Goal: Communication & Community: Answer question/provide support

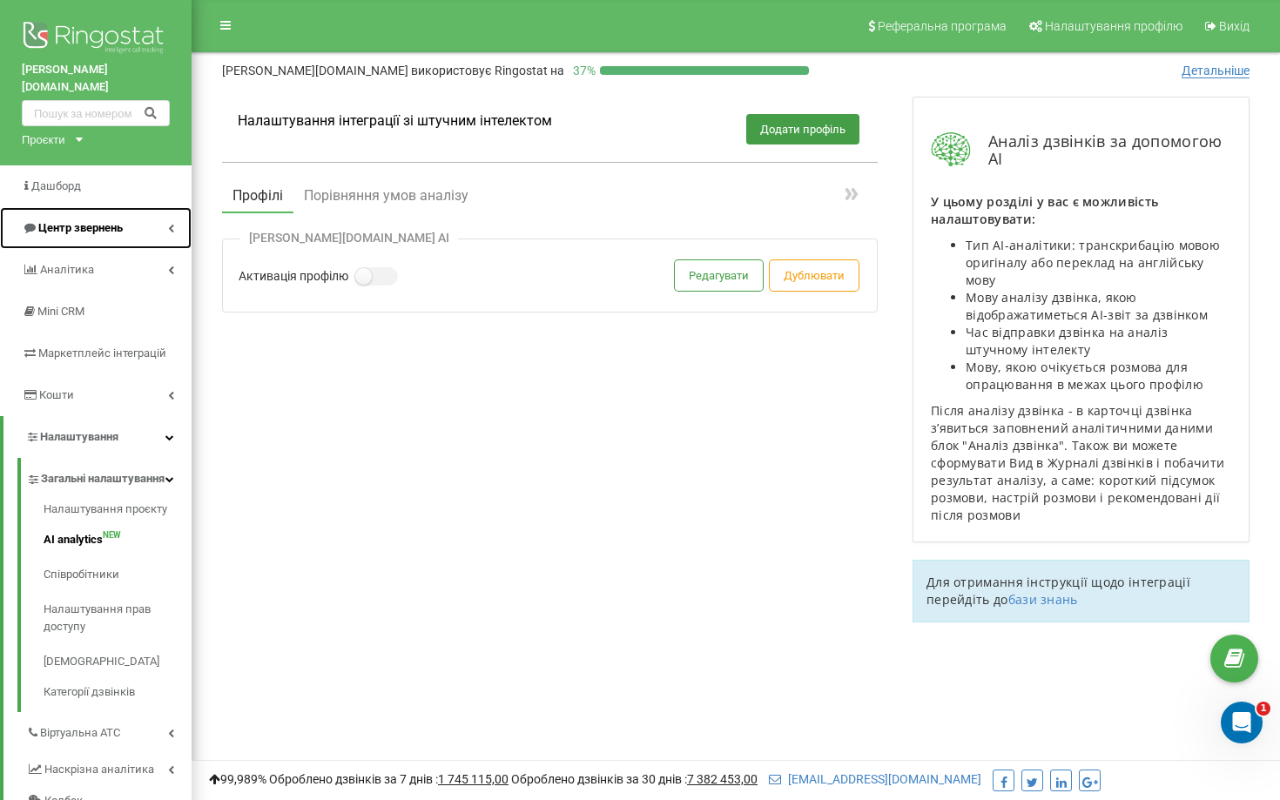
click at [50, 221] on span "Центр звернень" at bounding box center [80, 227] width 84 height 13
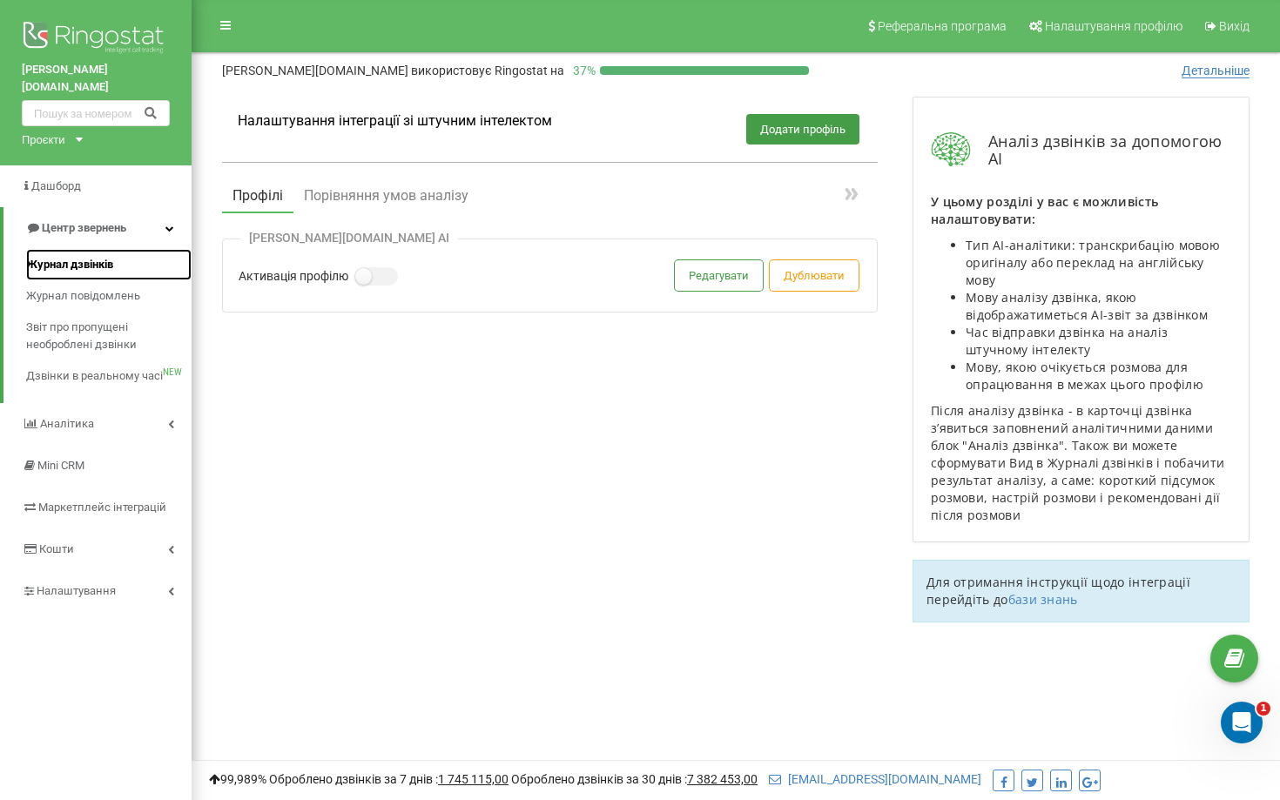
click at [99, 256] on span "Журнал дзвінків" at bounding box center [69, 264] width 87 height 17
click at [98, 256] on span "Журнал дзвінків" at bounding box center [69, 264] width 87 height 17
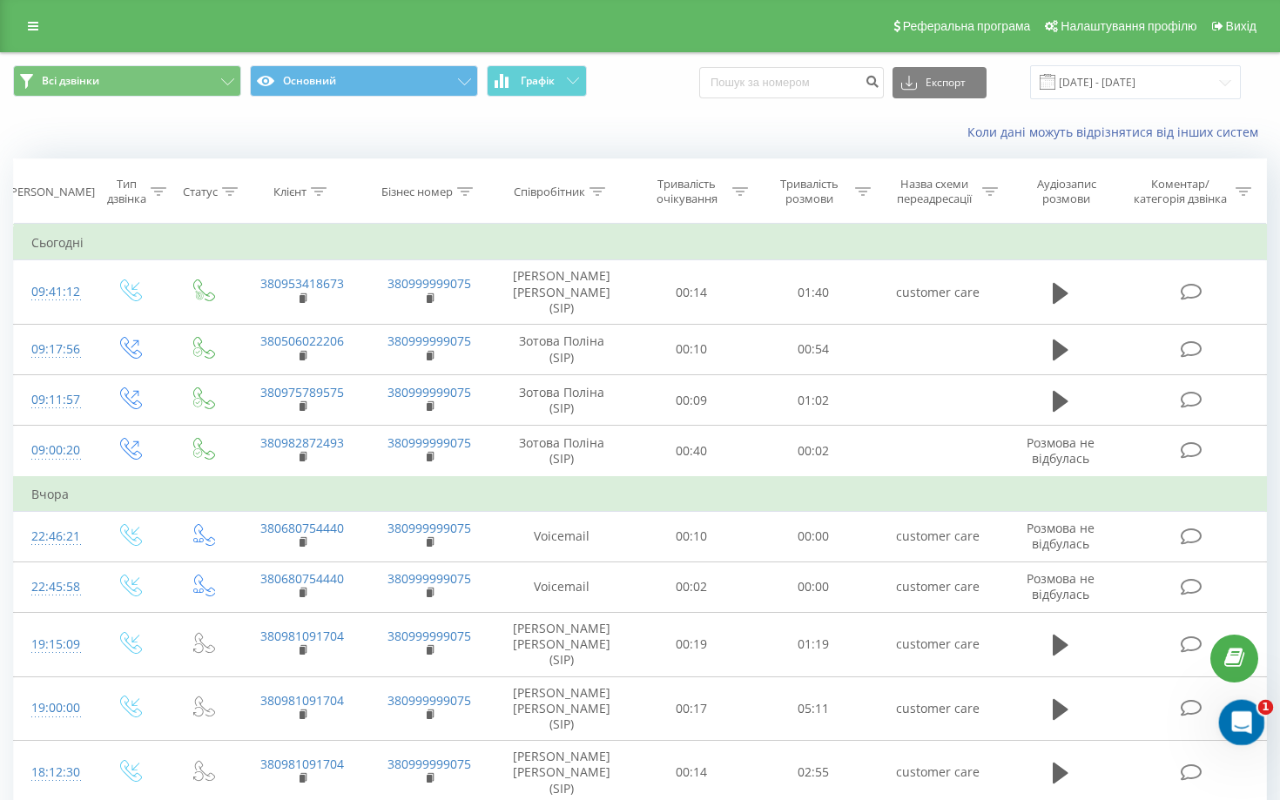
click at [1238, 733] on div "Відкрити програму для спілкування Intercom" at bounding box center [1239, 720] width 57 height 57
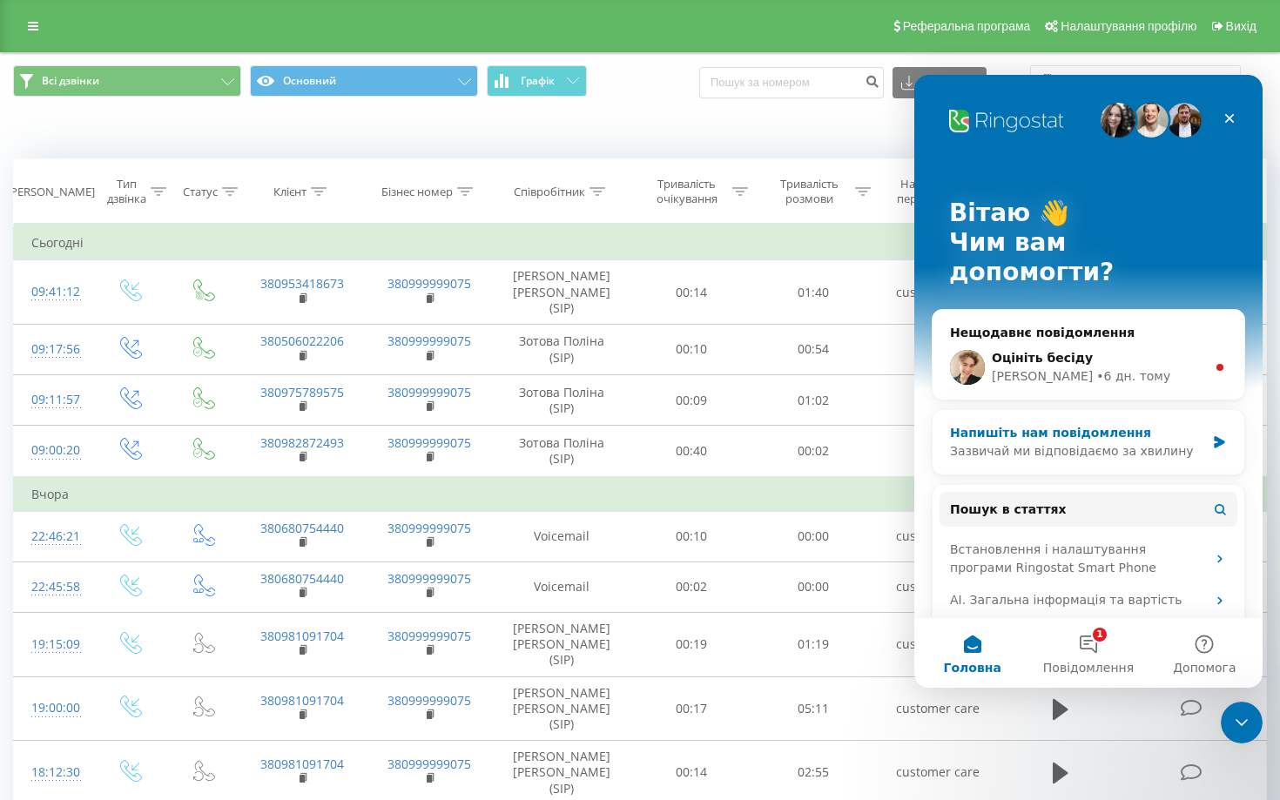
click at [1058, 424] on div "Напишіть нам повідомлення" at bounding box center [1077, 433] width 255 height 18
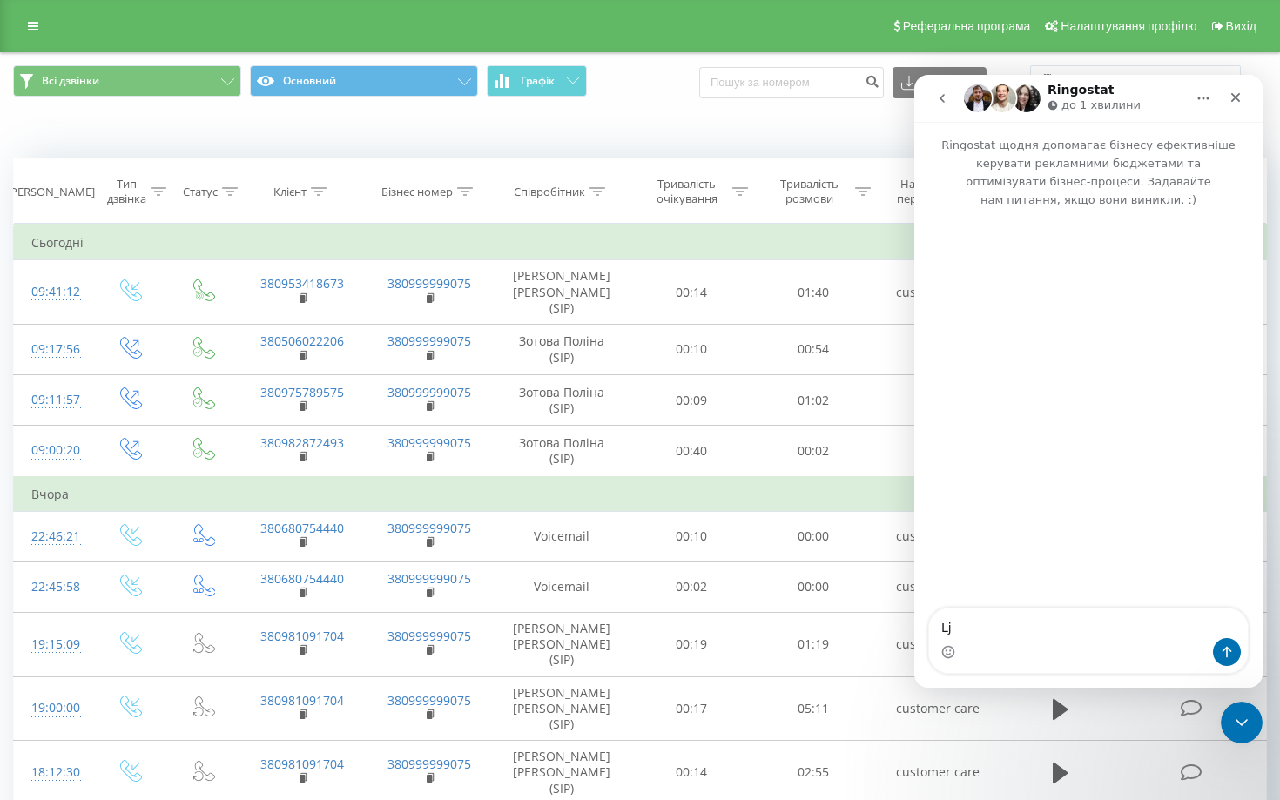
type textarea "L"
type textarea "Вітаю!"
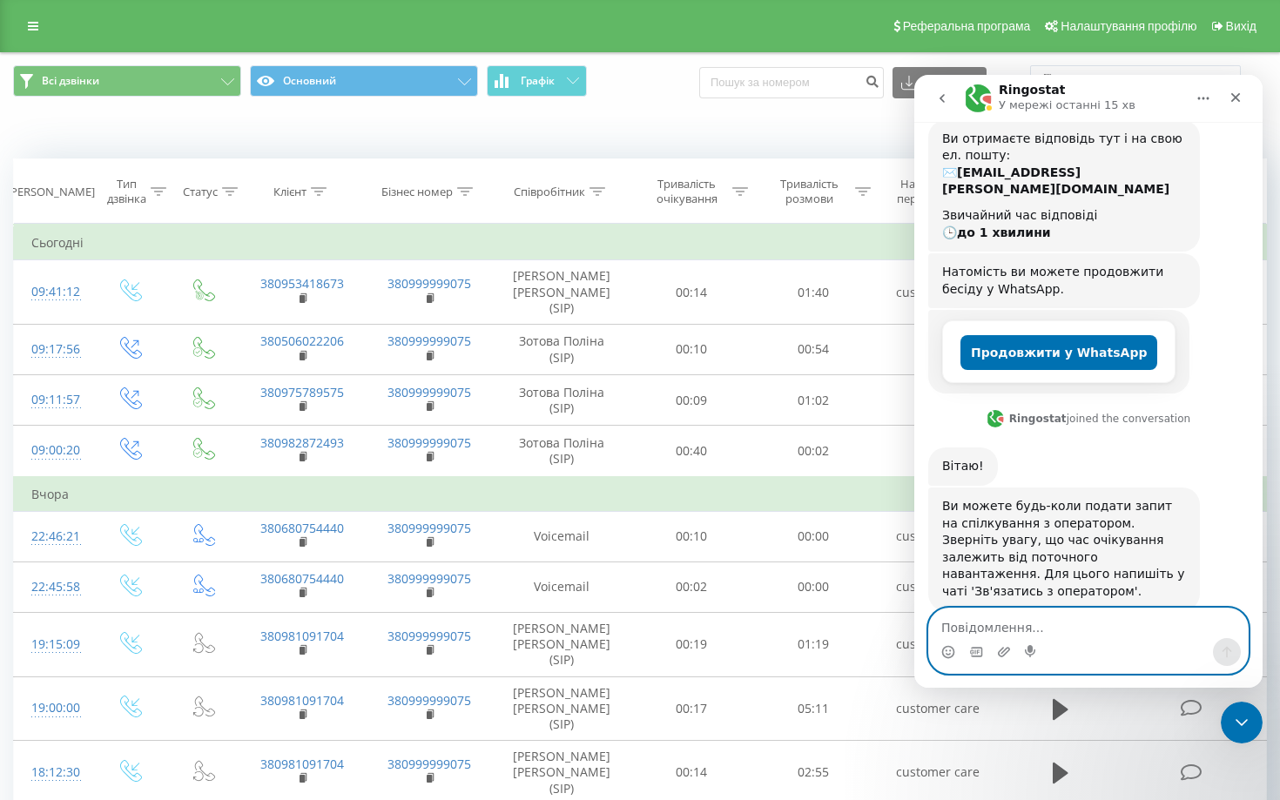
scroll to position [184, 0]
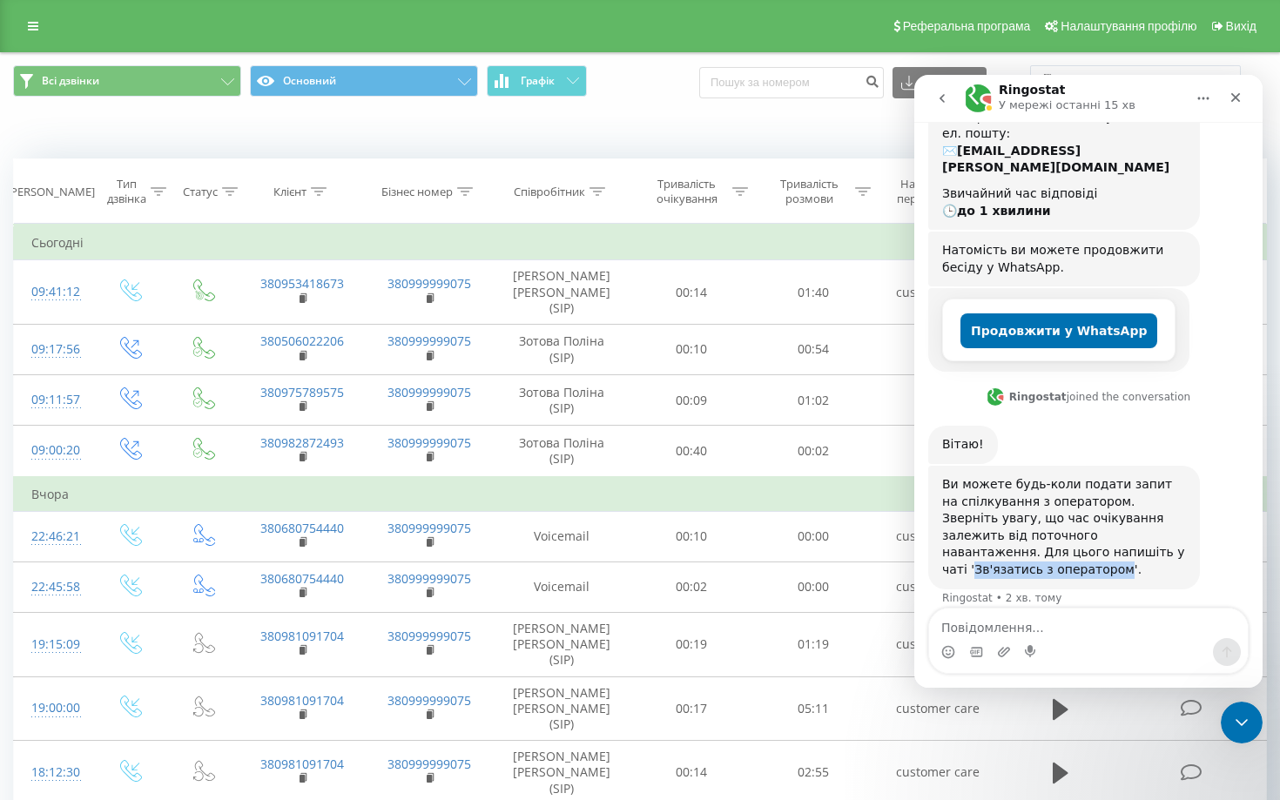
drag, startPoint x: 1039, startPoint y: 538, endPoint x: 1014, endPoint y: 552, distance: 28.8
click at [1014, 552] on div "Ви можете будь-коли подати запит на спілкування з оператором. Зверніть увагу, щ…" at bounding box center [1064, 527] width 244 height 103
copy div "Зв'язатись з оператором"
click at [962, 619] on textarea "Повідомлення..." at bounding box center [1088, 624] width 319 height 30
paste textarea "Зв'язатись з оператором"
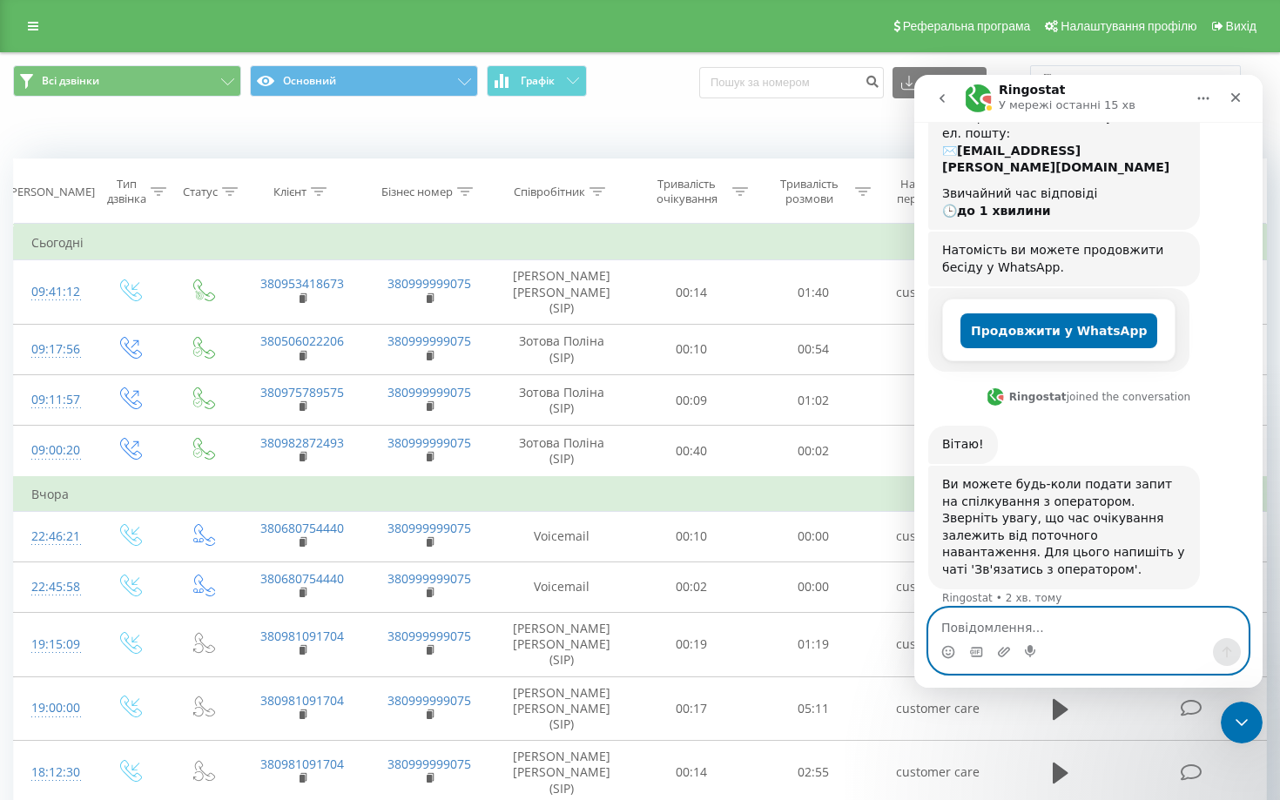
type textarea "Зв'язатись з оператором"
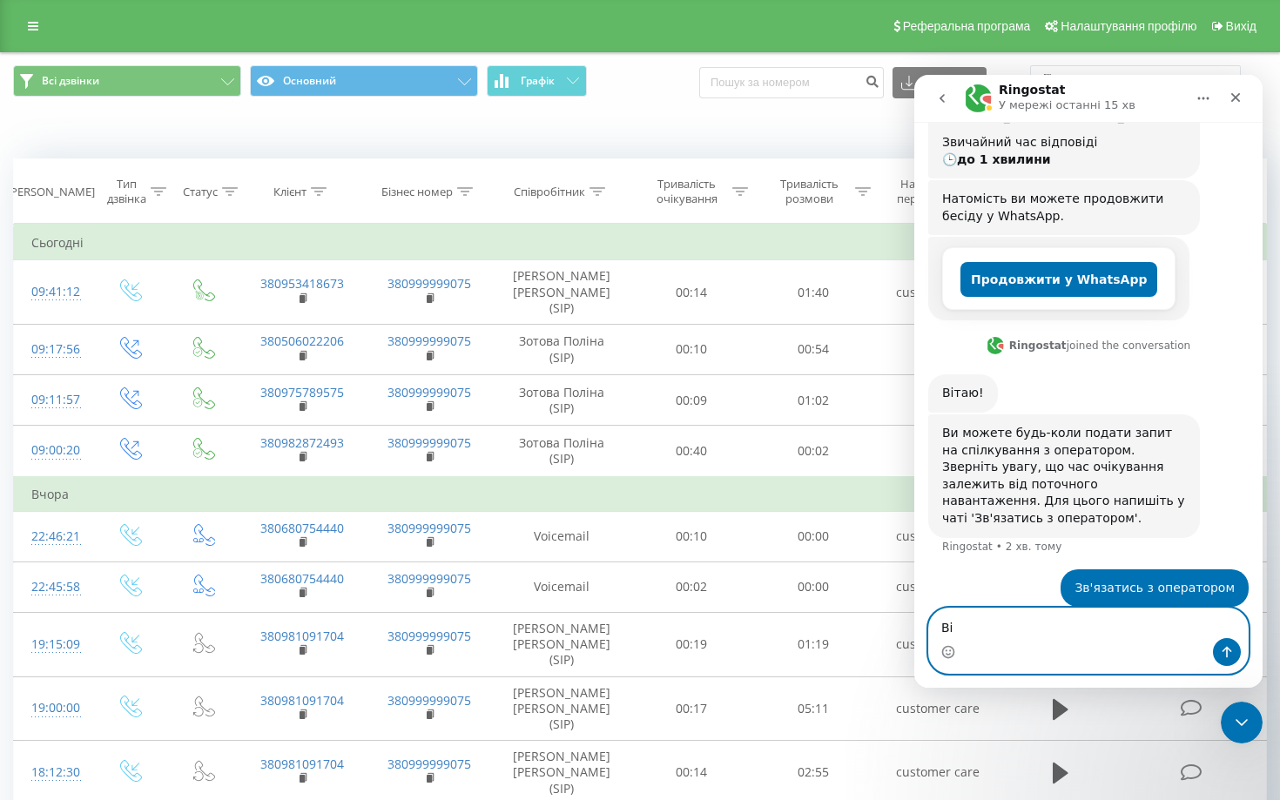
type textarea "В"
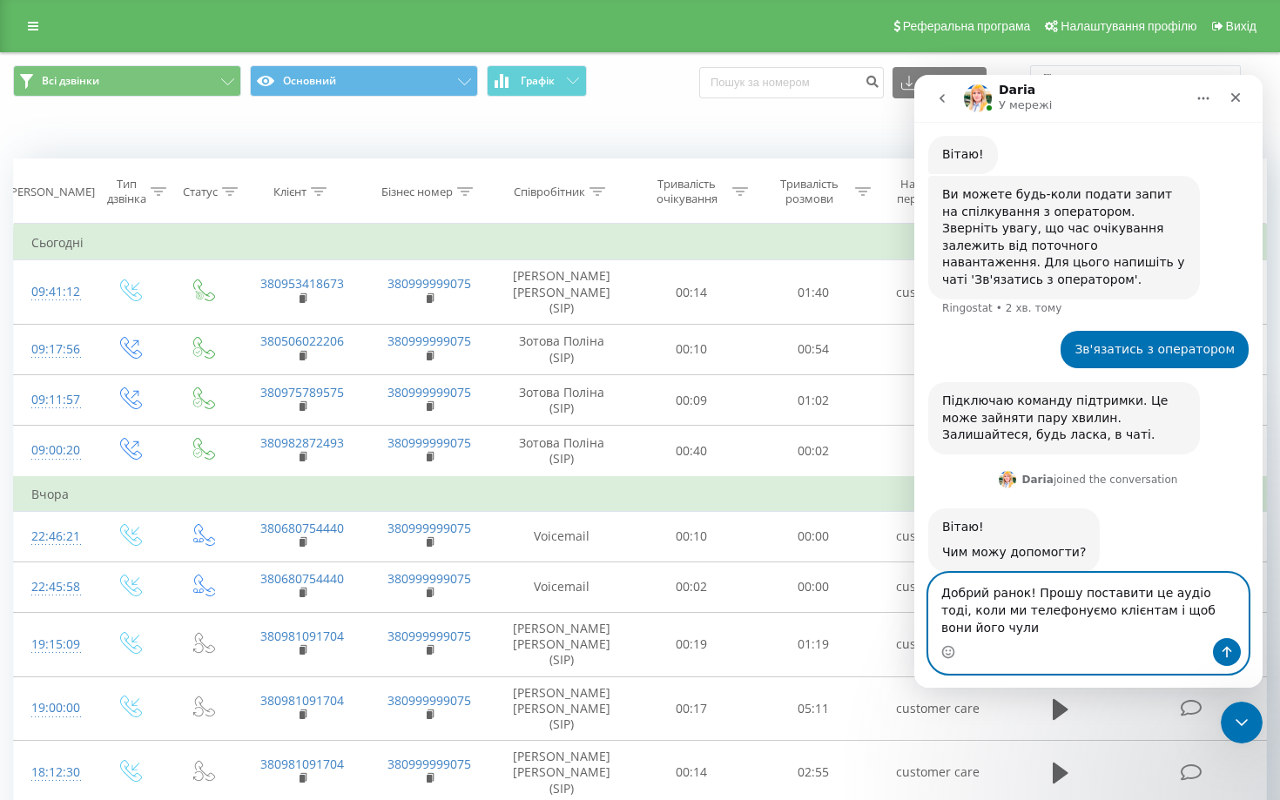
scroll to position [491, 0]
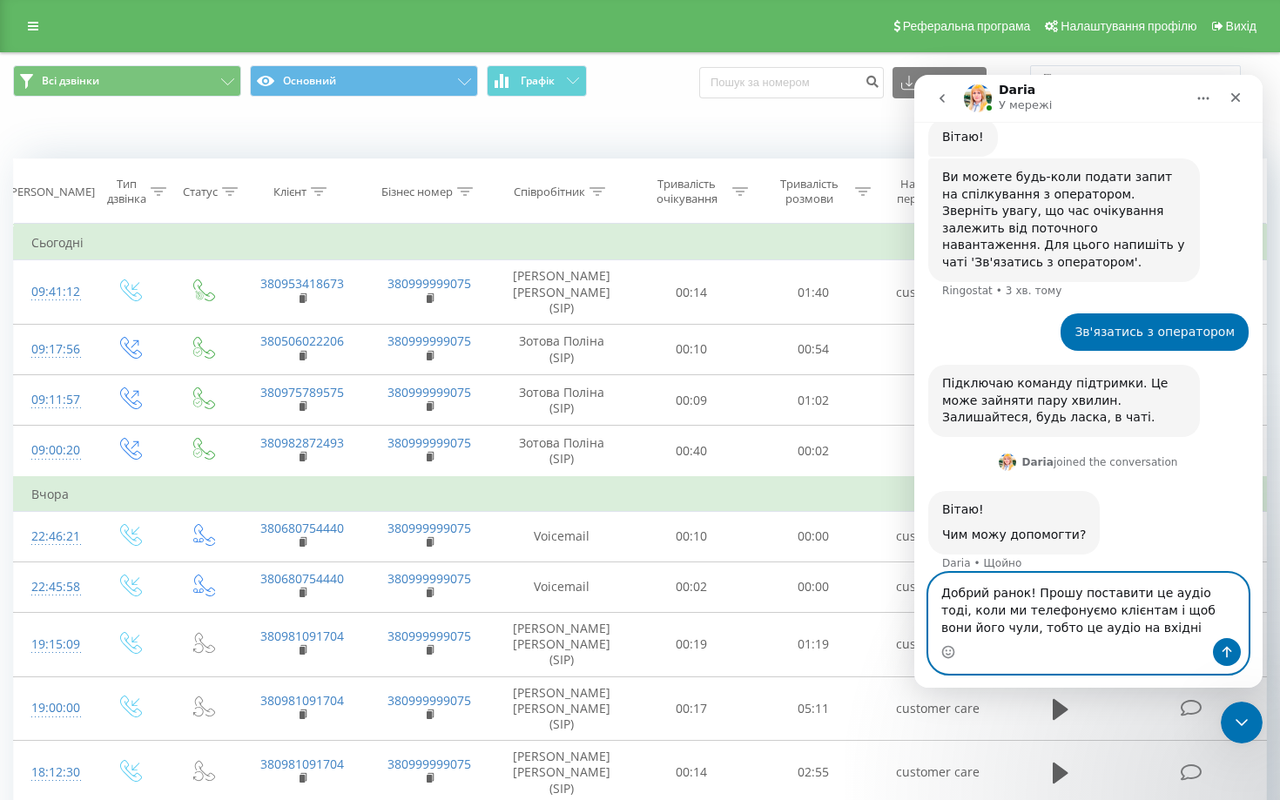
type textarea "Добрий ранок! Прошу поставити це аудіо тоді, коли ми телефонуємо клієнтам і щоб…"
click at [1218, 645] on button "Надіслати повідомлення…" at bounding box center [1227, 652] width 28 height 28
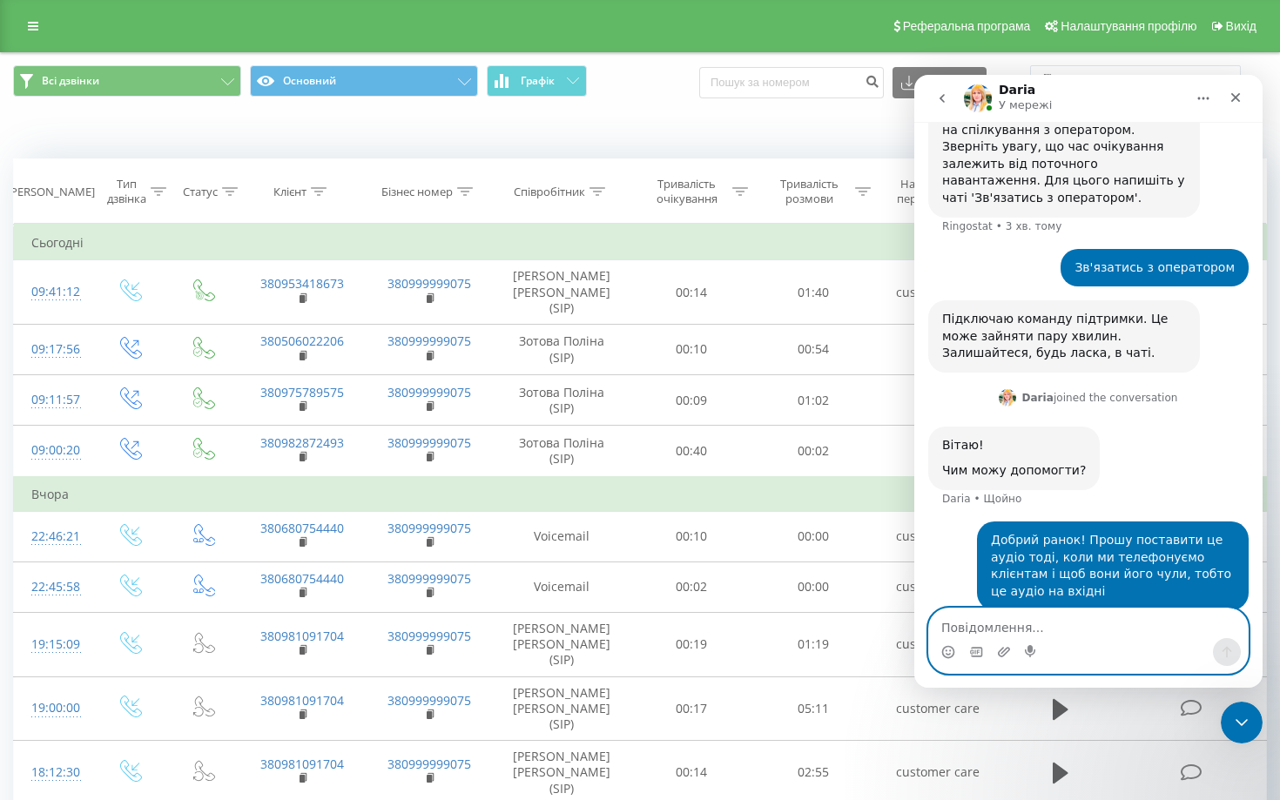
scroll to position [560, 0]
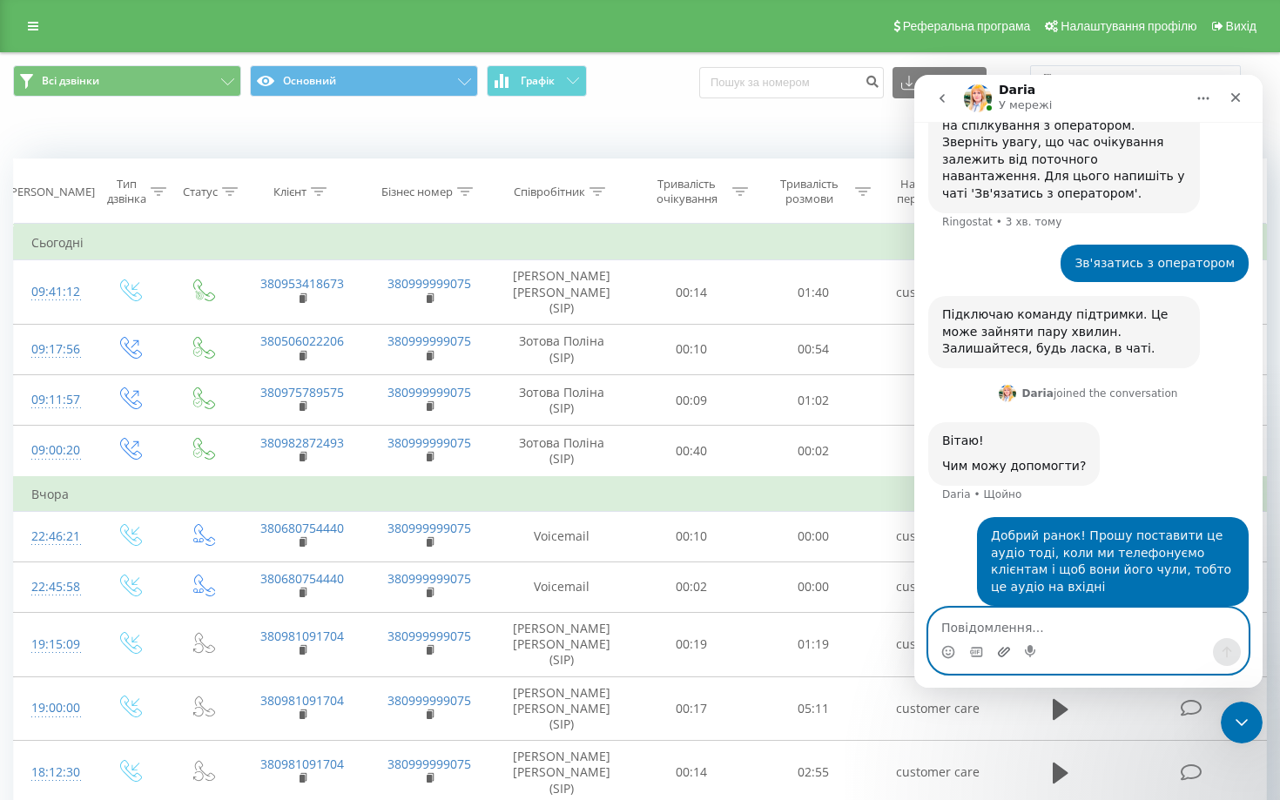
click at [1001, 656] on icon "Завантажити вкладений файл" at bounding box center [1004, 652] width 12 height 10
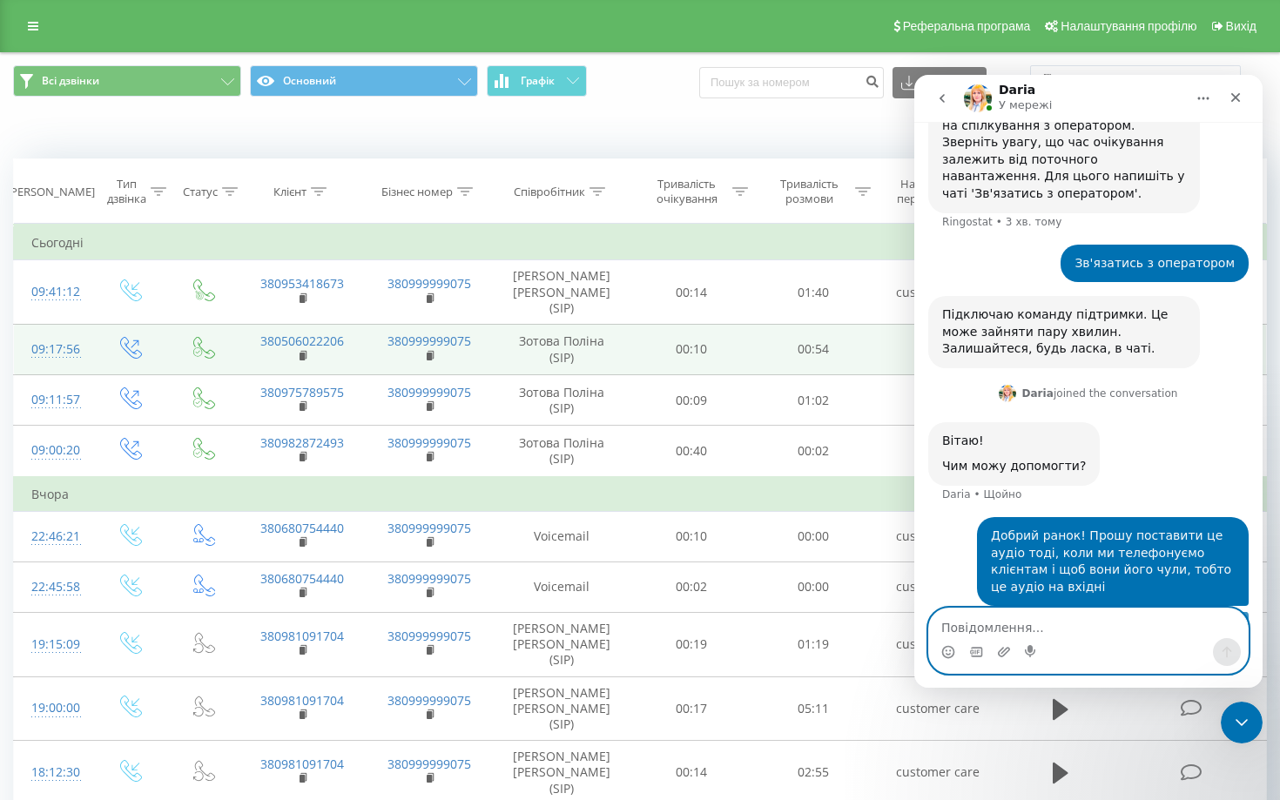
scroll to position [602, 0]
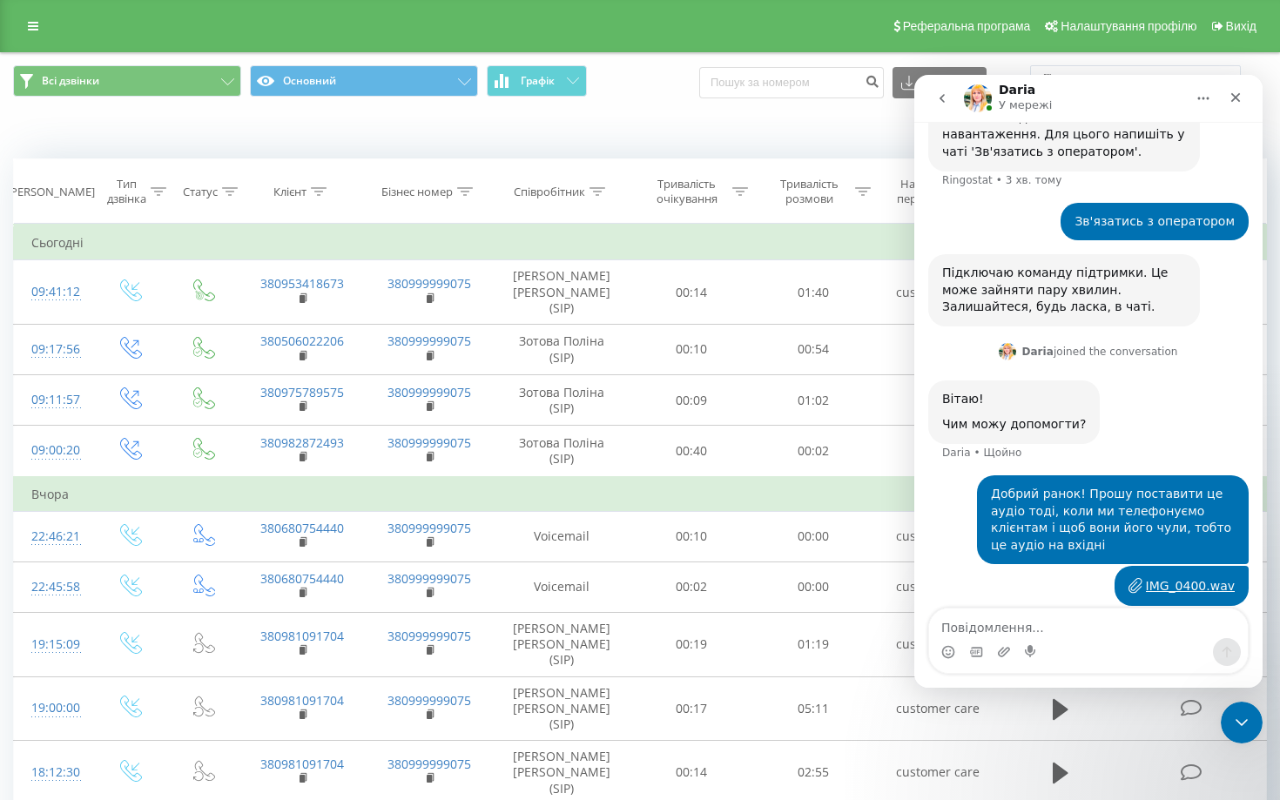
click at [1177, 577] on div "IMG_0400.wav" at bounding box center [1190, 586] width 89 height 18
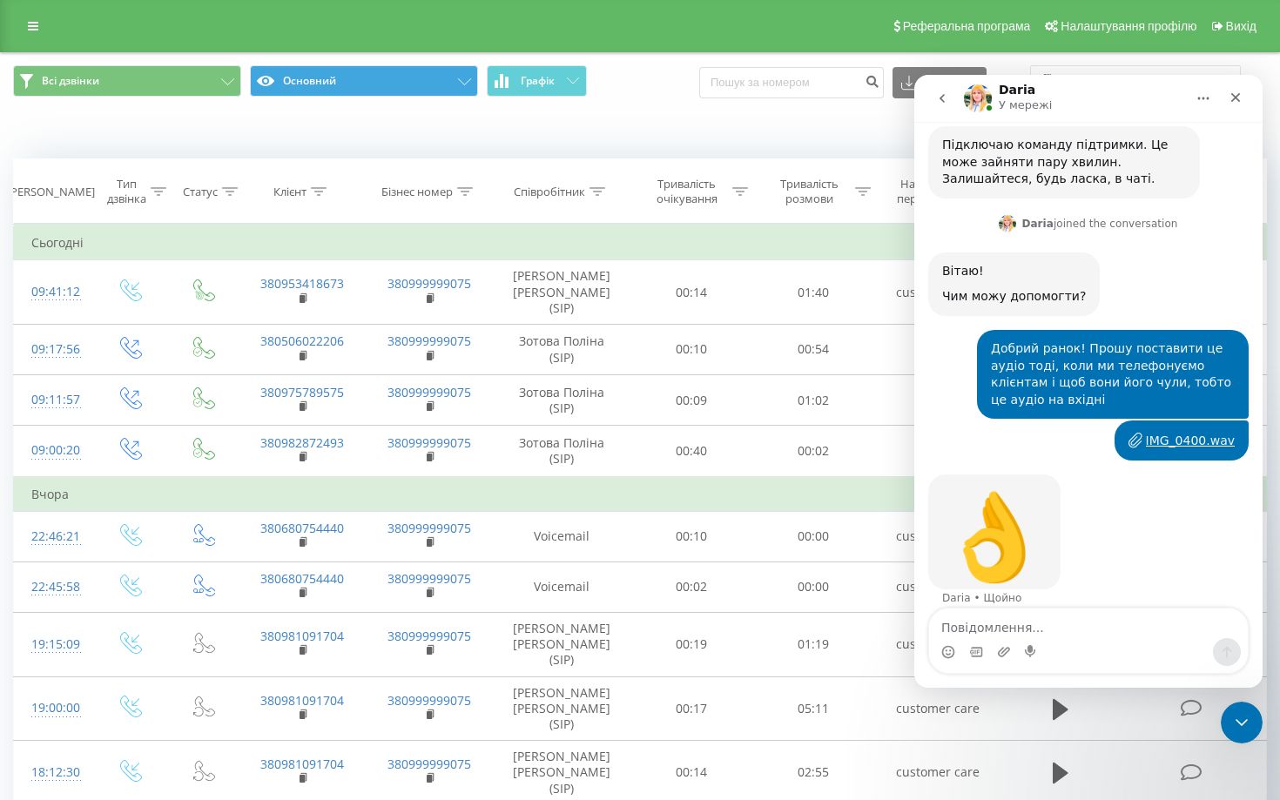
scroll to position [731, 0]
click at [999, 638] on div "Месенджер Intercom" at bounding box center [1004, 652] width 14 height 28
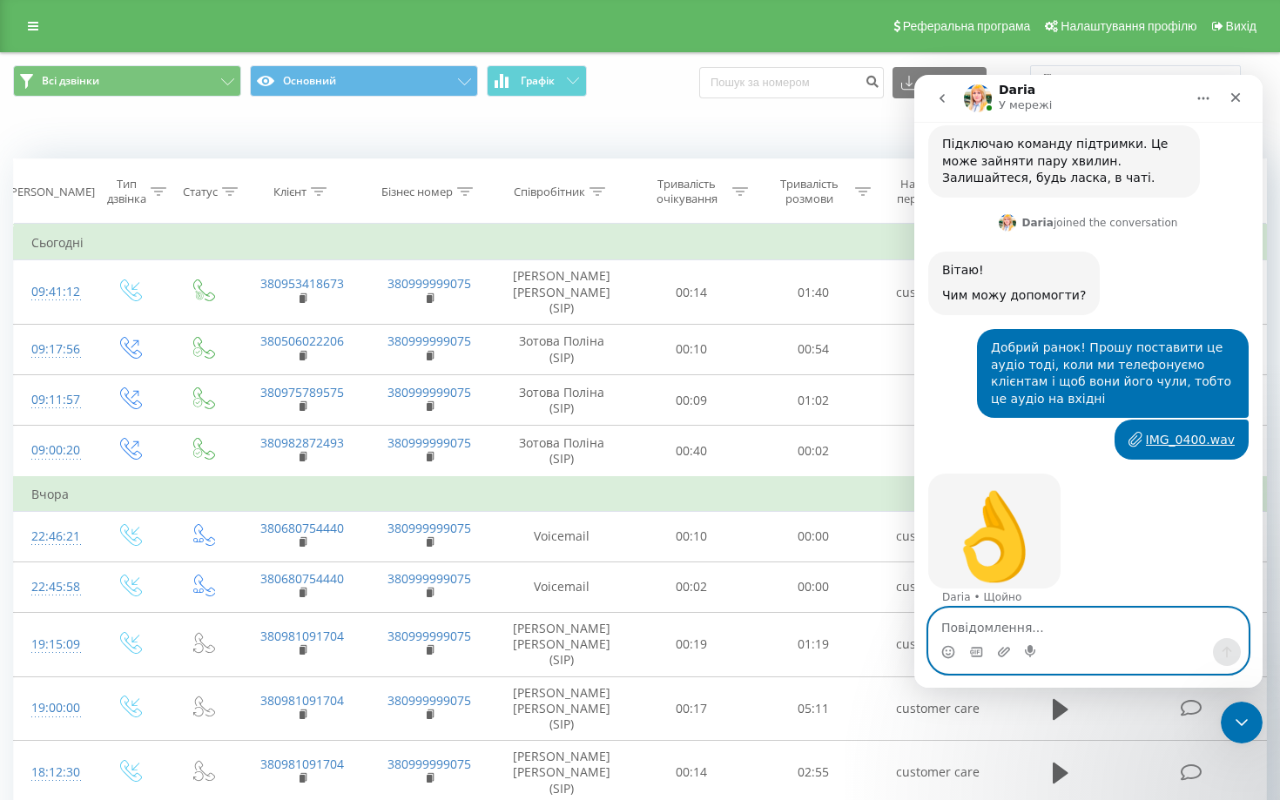
click at [999, 628] on textarea "Повідомлення..." at bounding box center [1088, 624] width 319 height 30
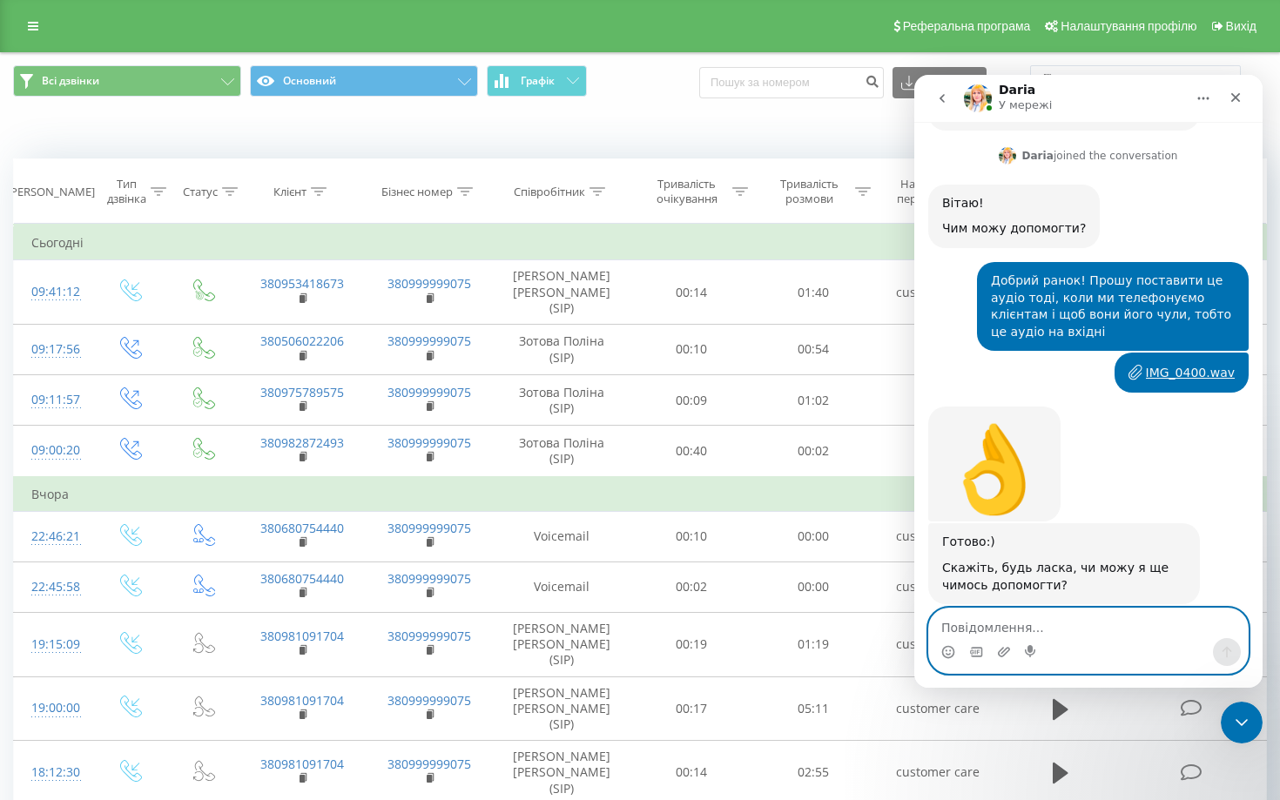
scroll to position [813, 0]
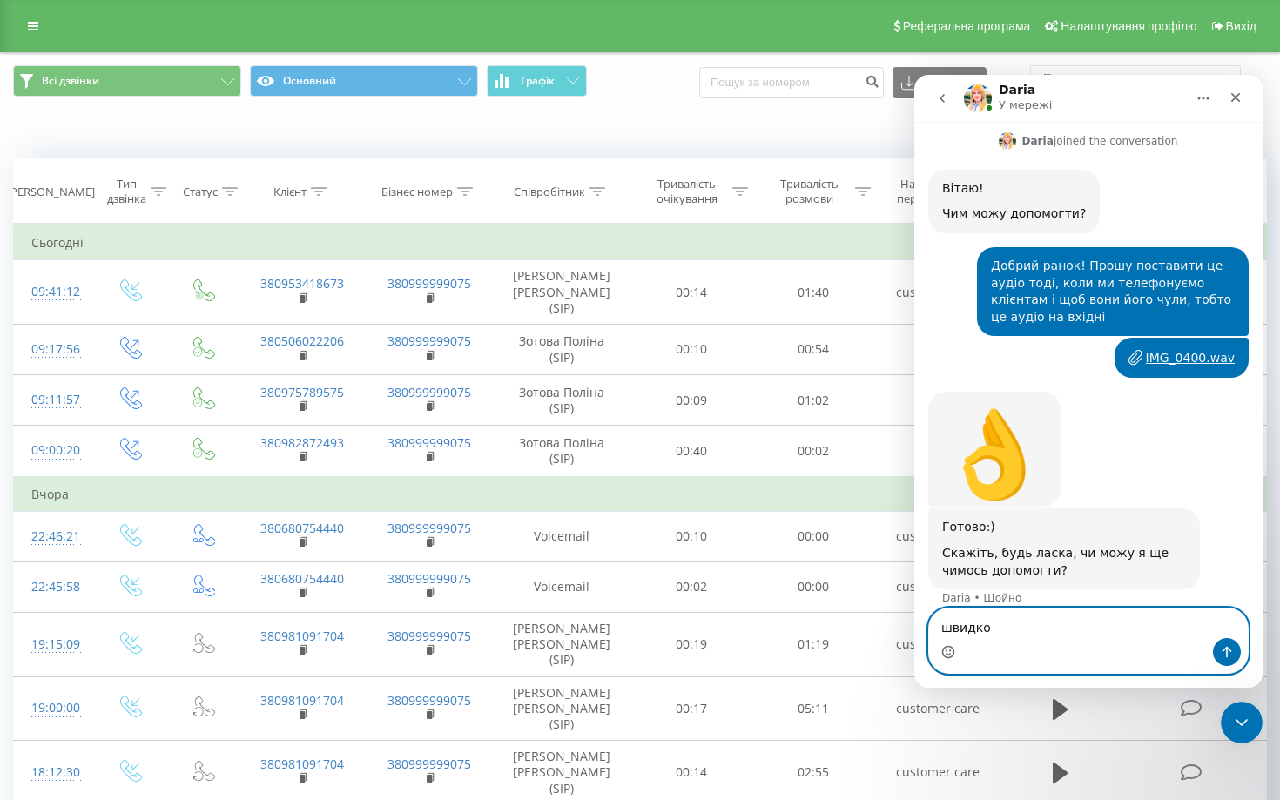
type textarea "швидко"
click at [947, 654] on icon "Вибір емодзі" at bounding box center [948, 654] width 3 height 1
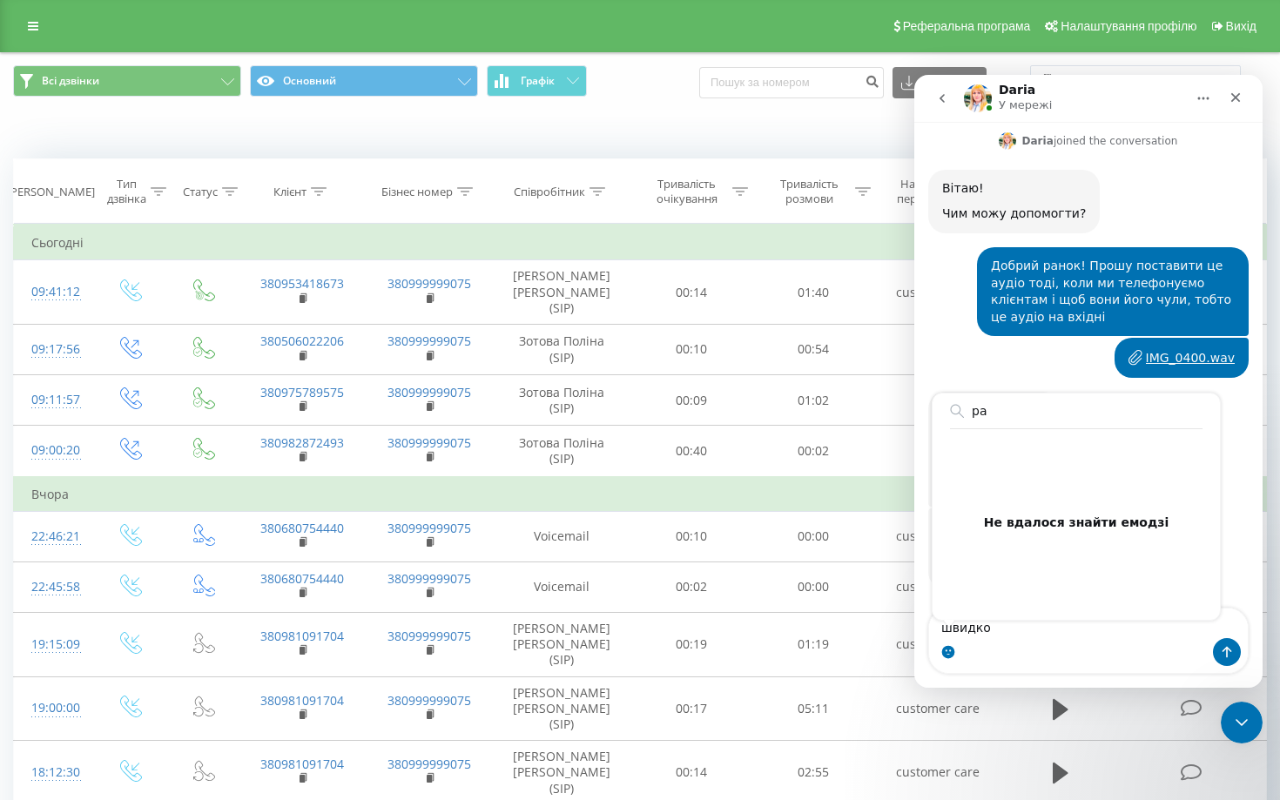
type input "р"
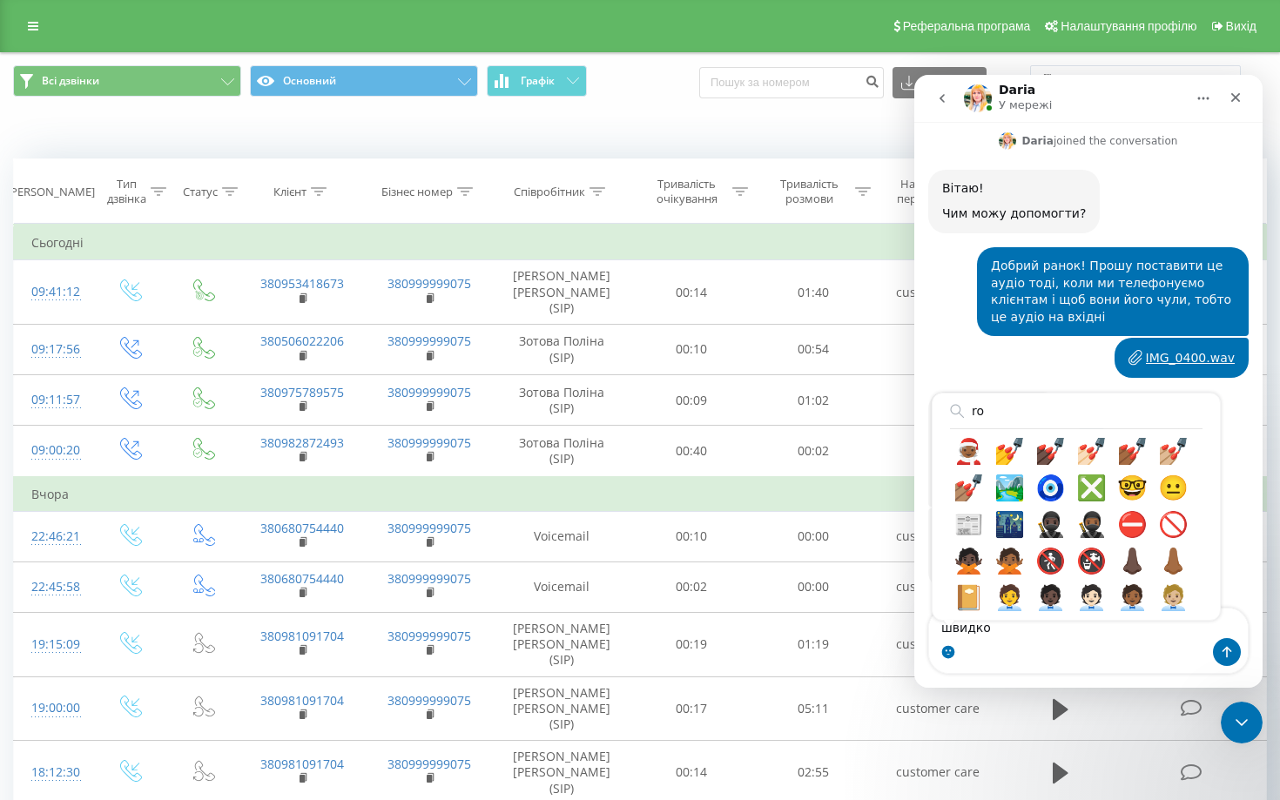
scroll to position [0, 0]
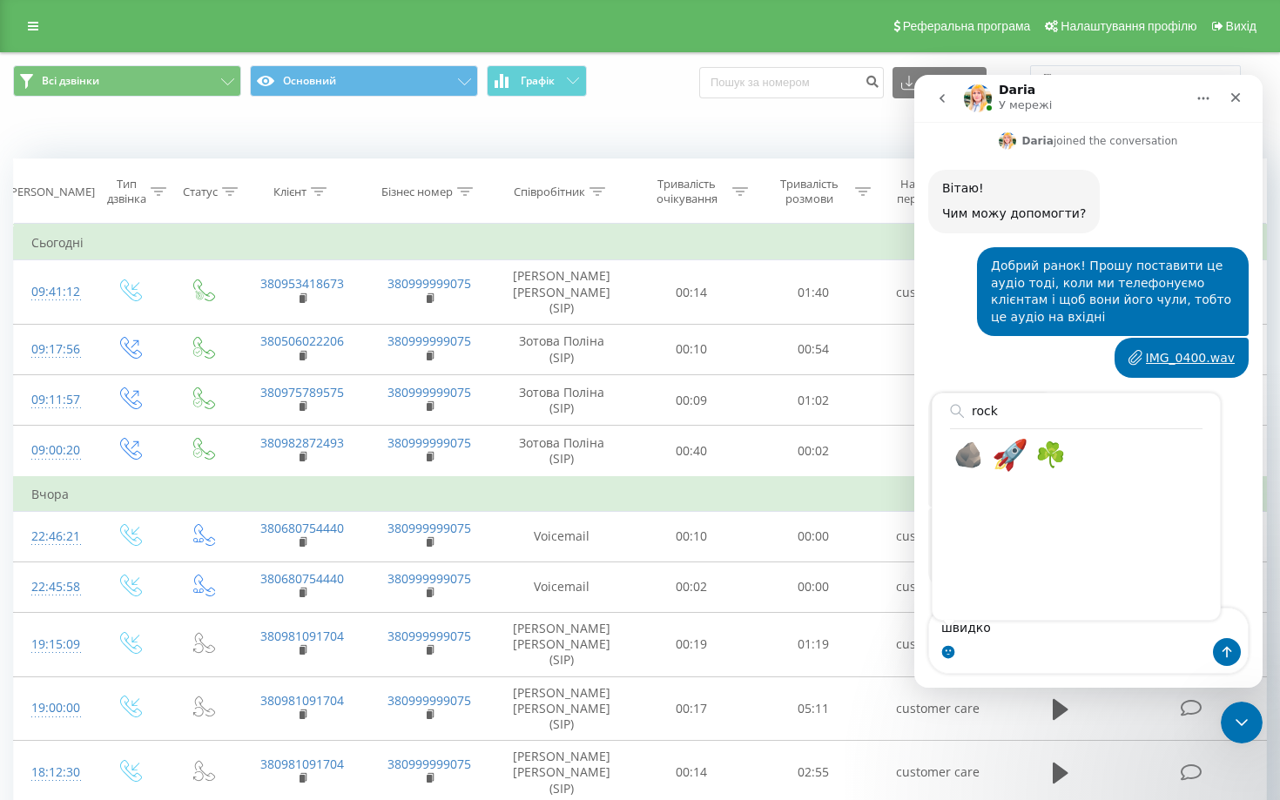
type input "rock"
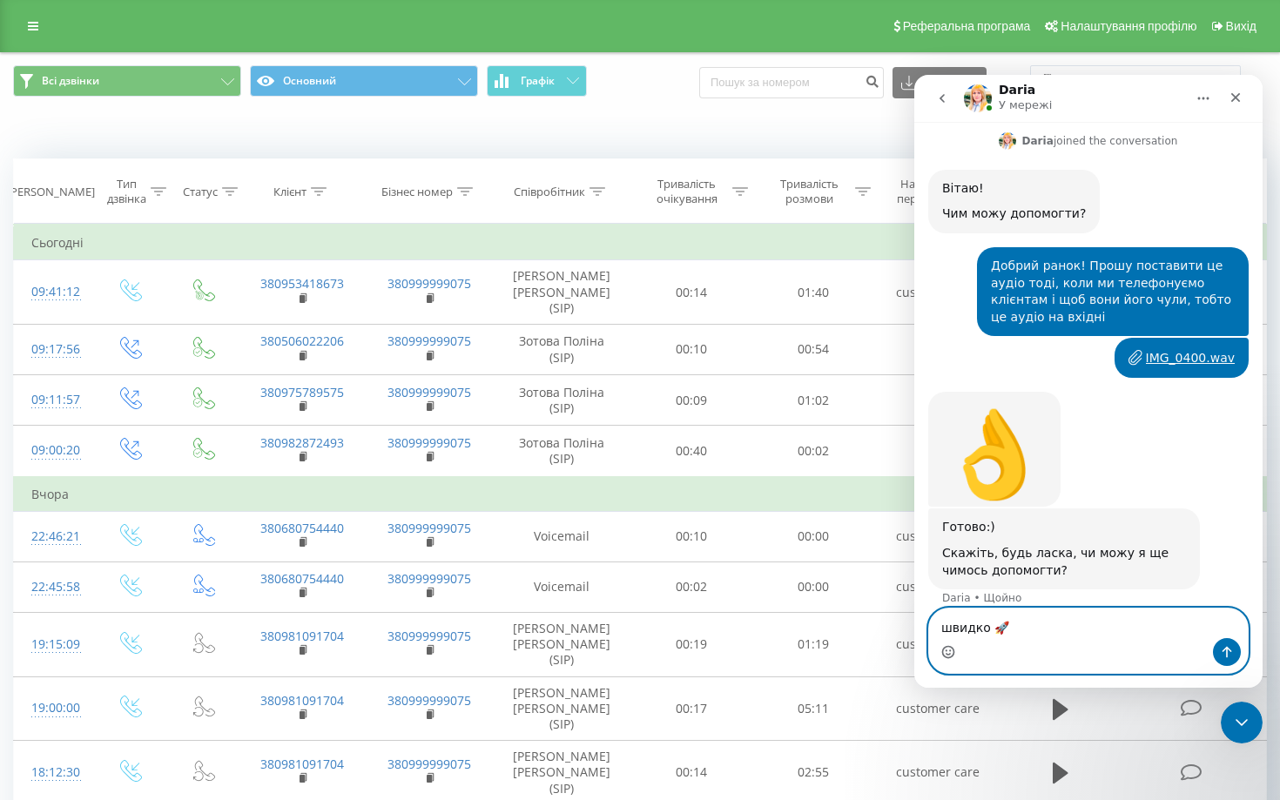
scroll to position [830, 0]
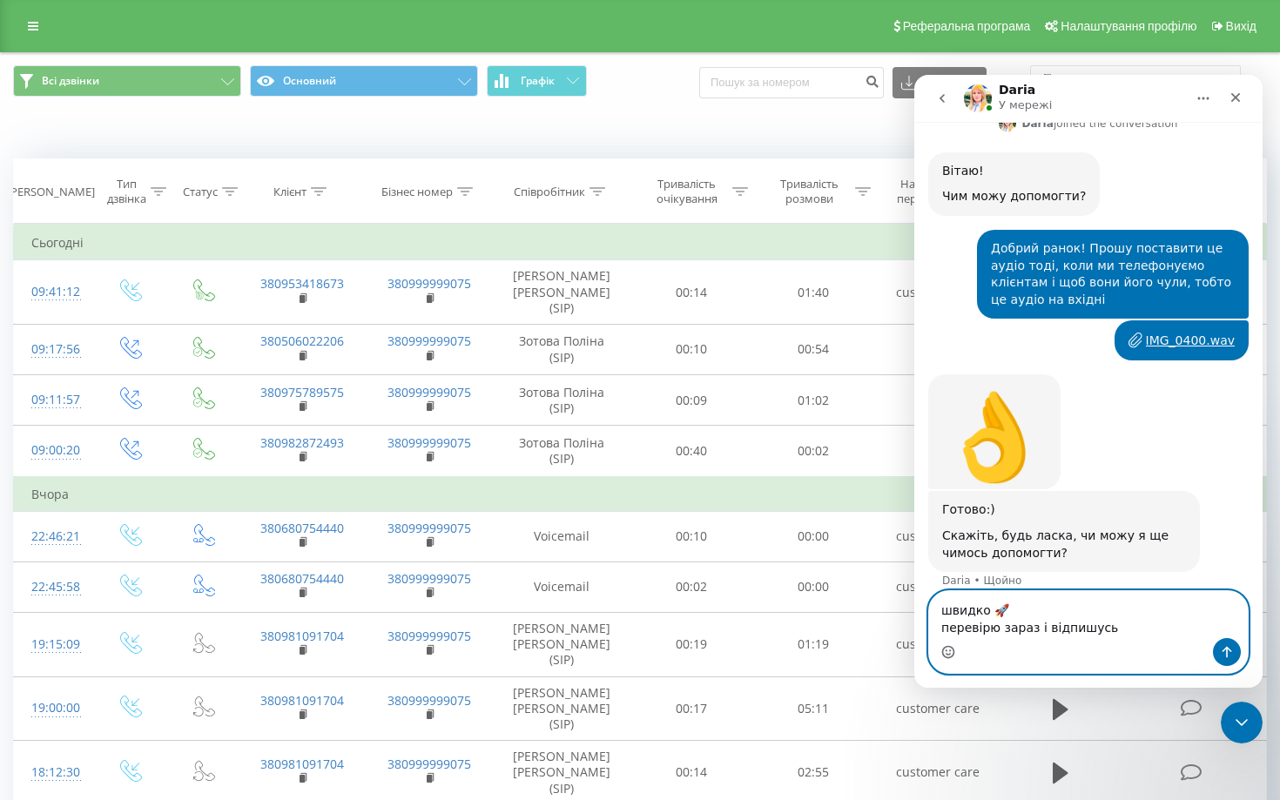
type textarea "швидко 🚀 перевірю зараз і відпишусь)"
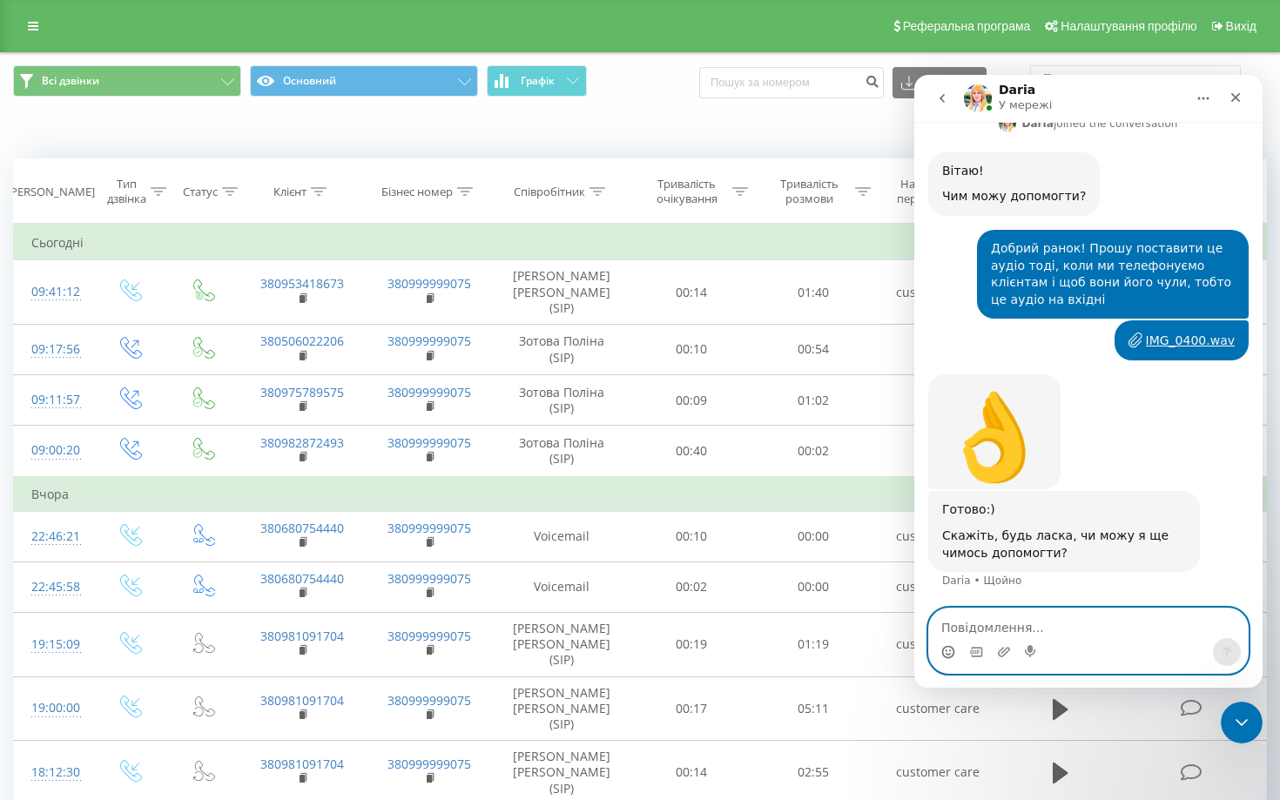
scroll to position [882, 0]
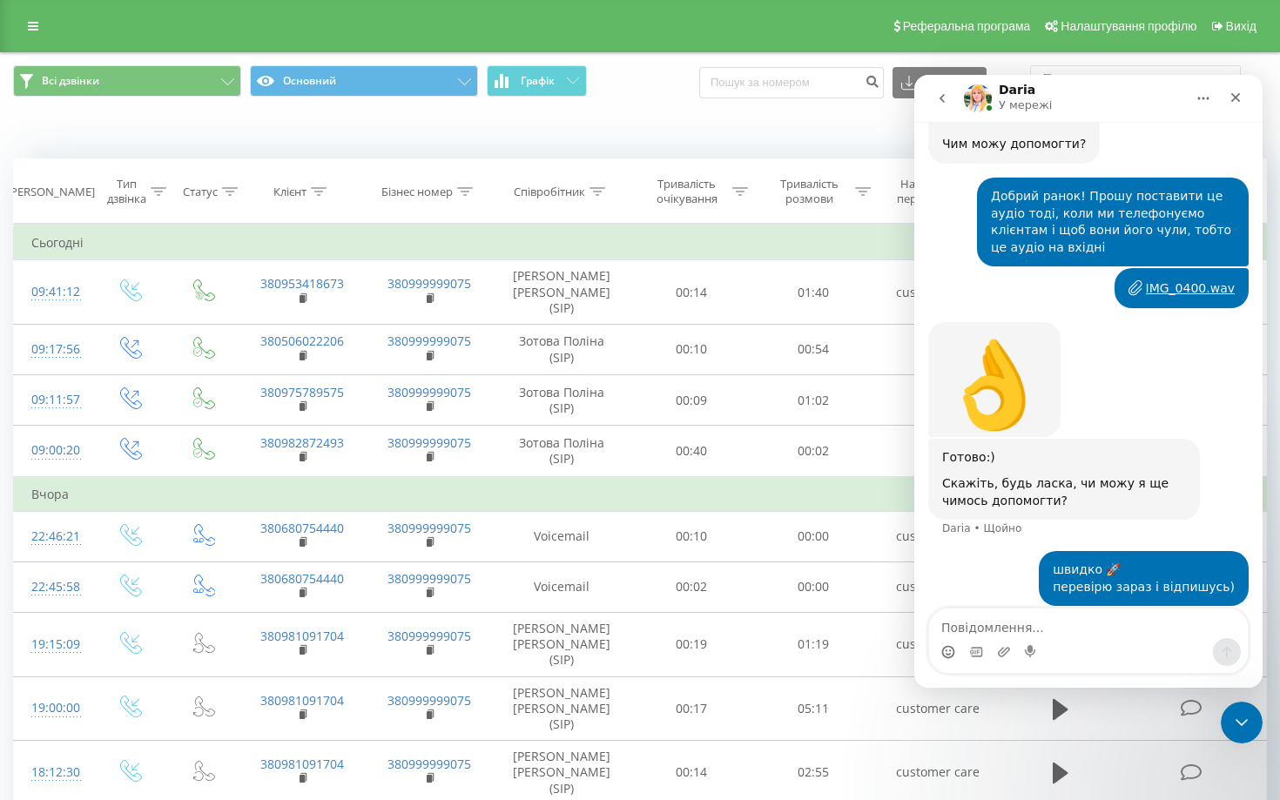
click at [176, 123] on div "Коли дані можуть відрізнятися вiд інших систем" at bounding box center [640, 132] width 1279 height 42
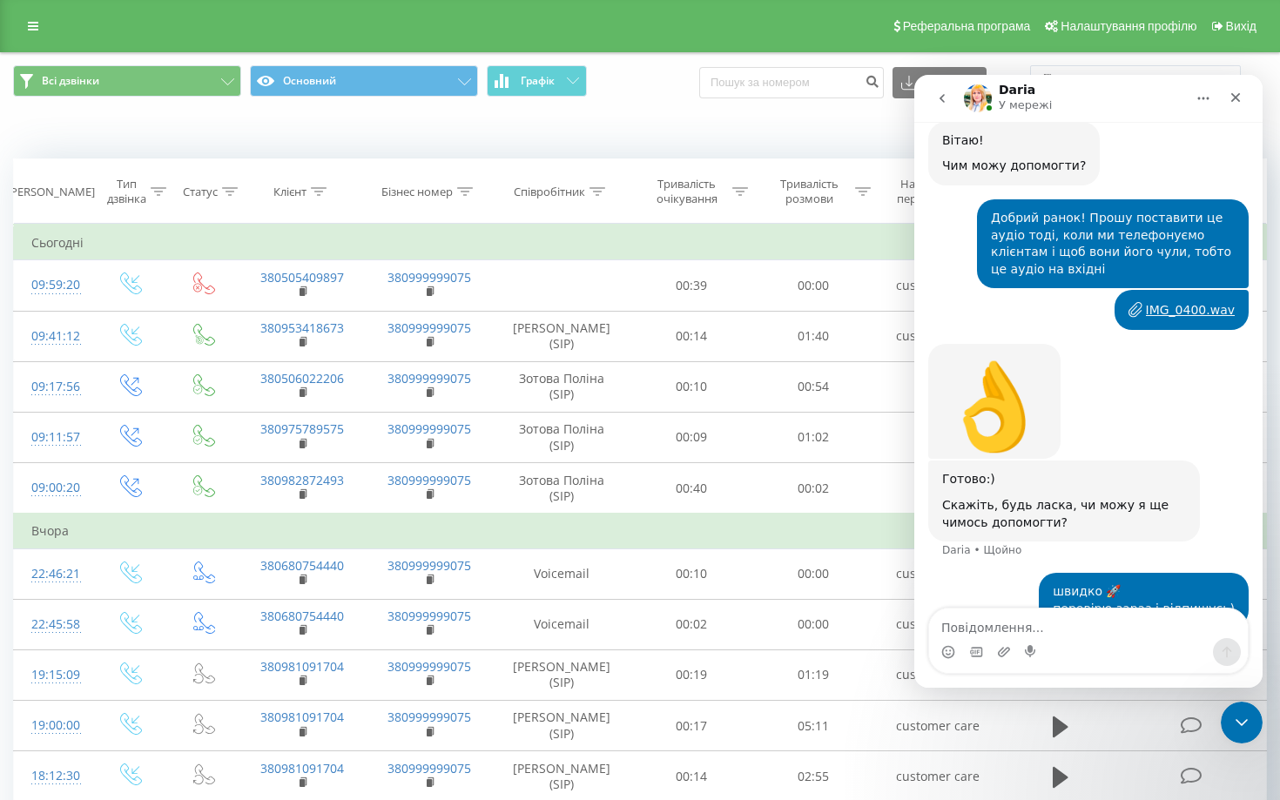
scroll to position [865, 0]
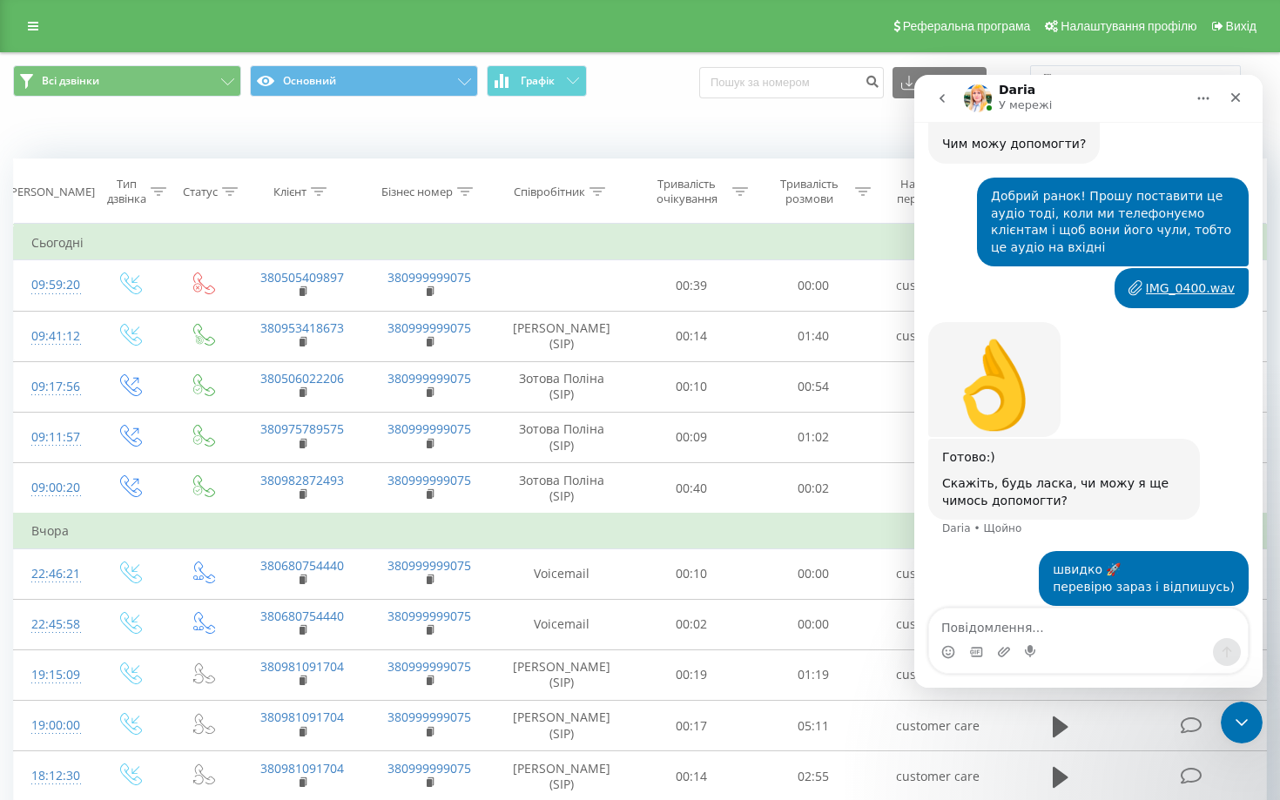
click at [1237, 100] on icon "Закрити" at bounding box center [1236, 98] width 14 height 14
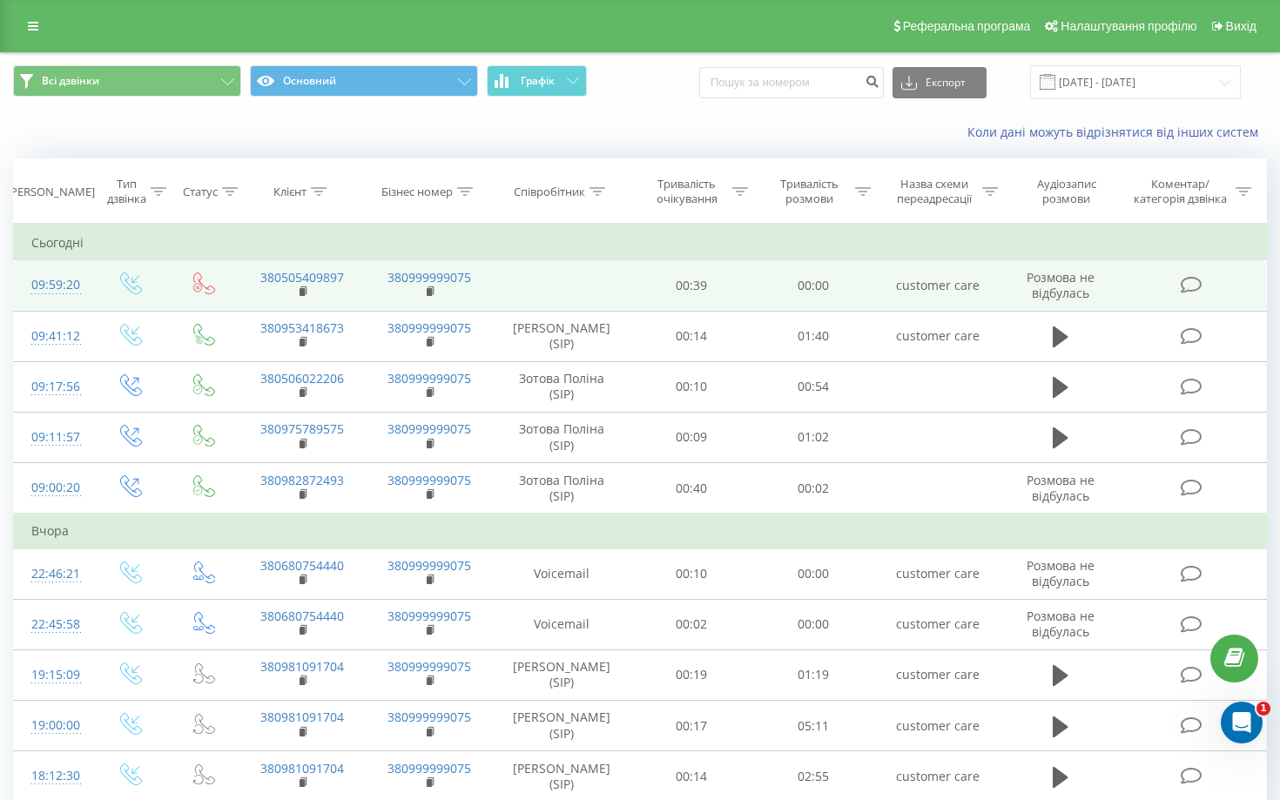
scroll to position [1023, 0]
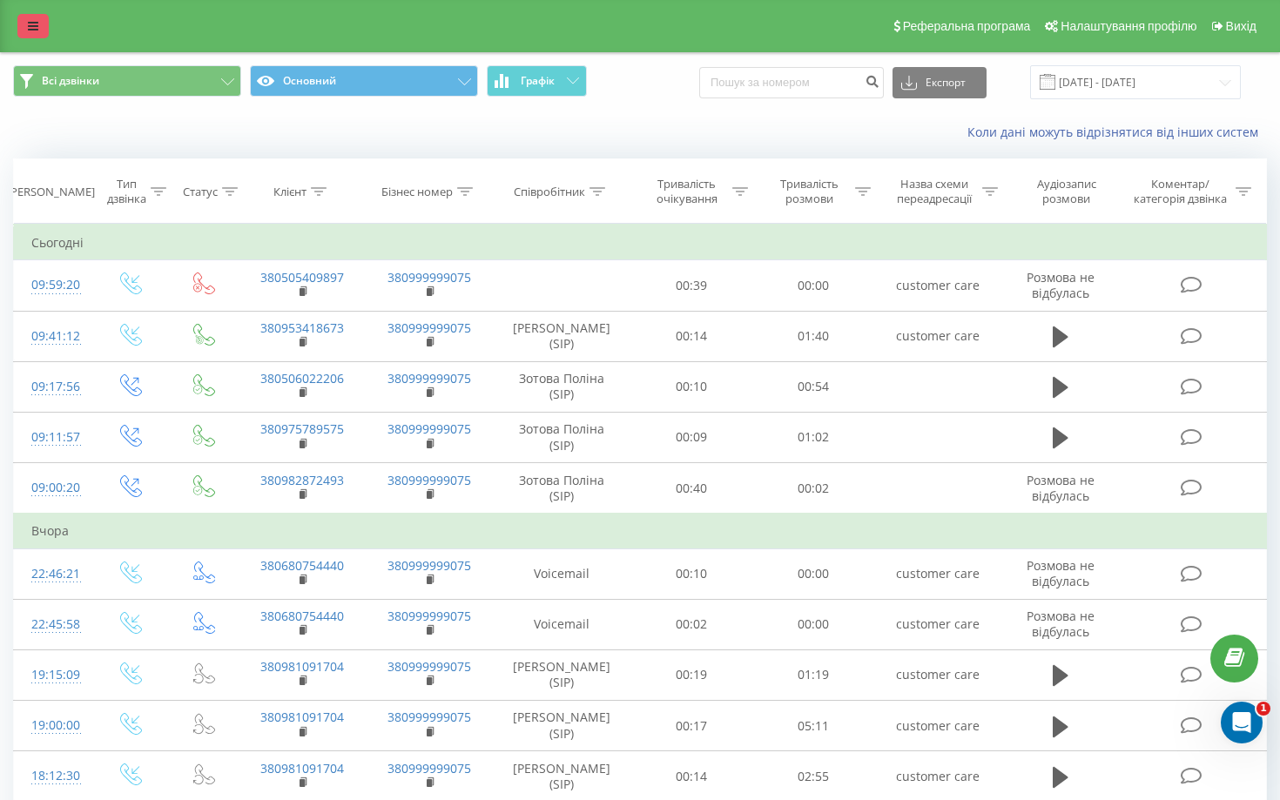
click at [30, 19] on link at bounding box center [32, 26] width 31 height 24
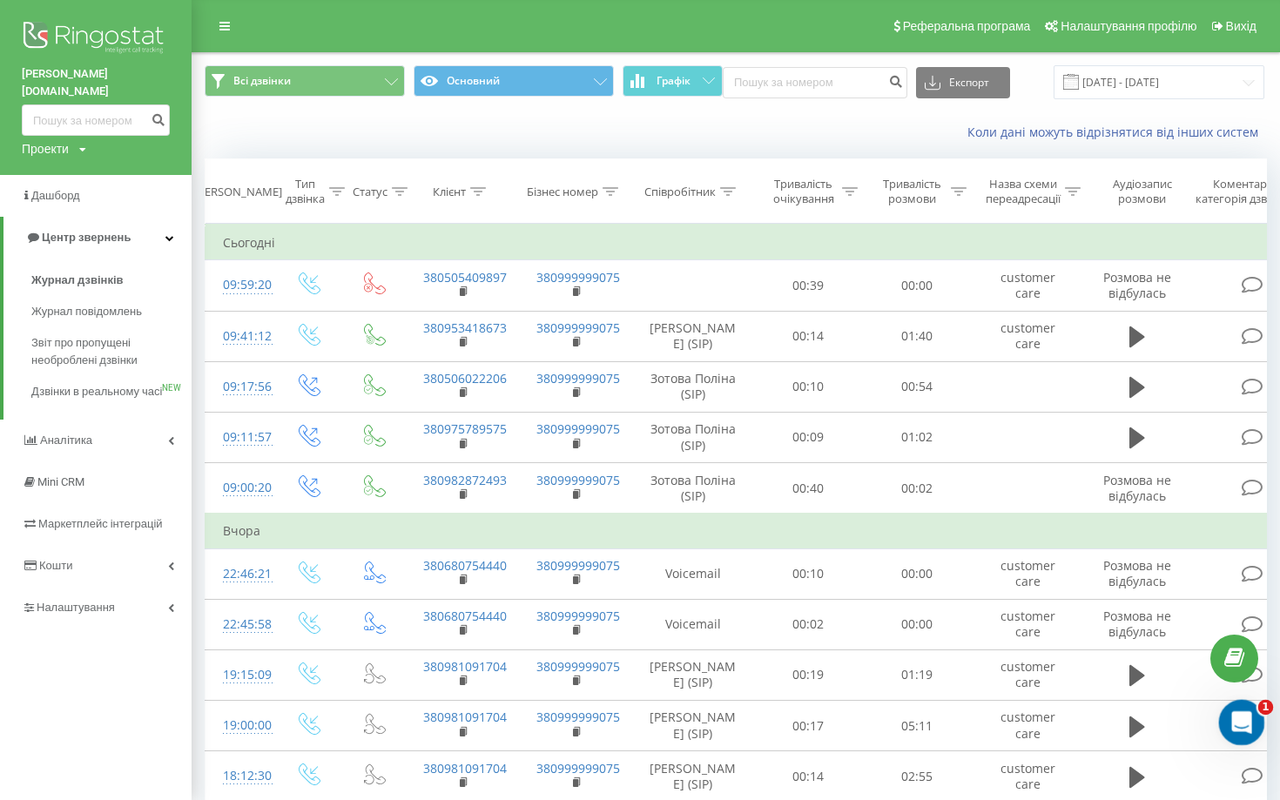
click at [1247, 730] on div "Відкрити програму для спілкування Intercom" at bounding box center [1239, 720] width 57 height 57
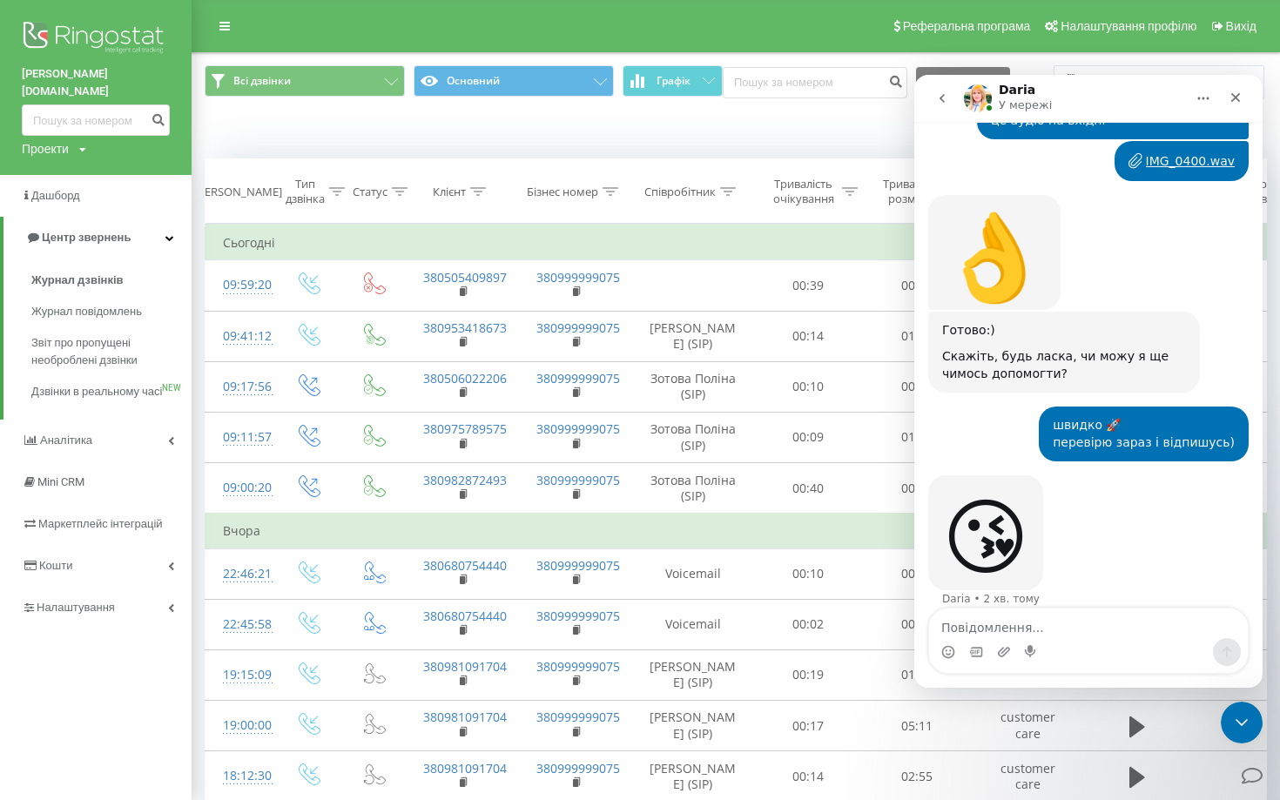
scroll to position [994, 0]
type textarea "а"
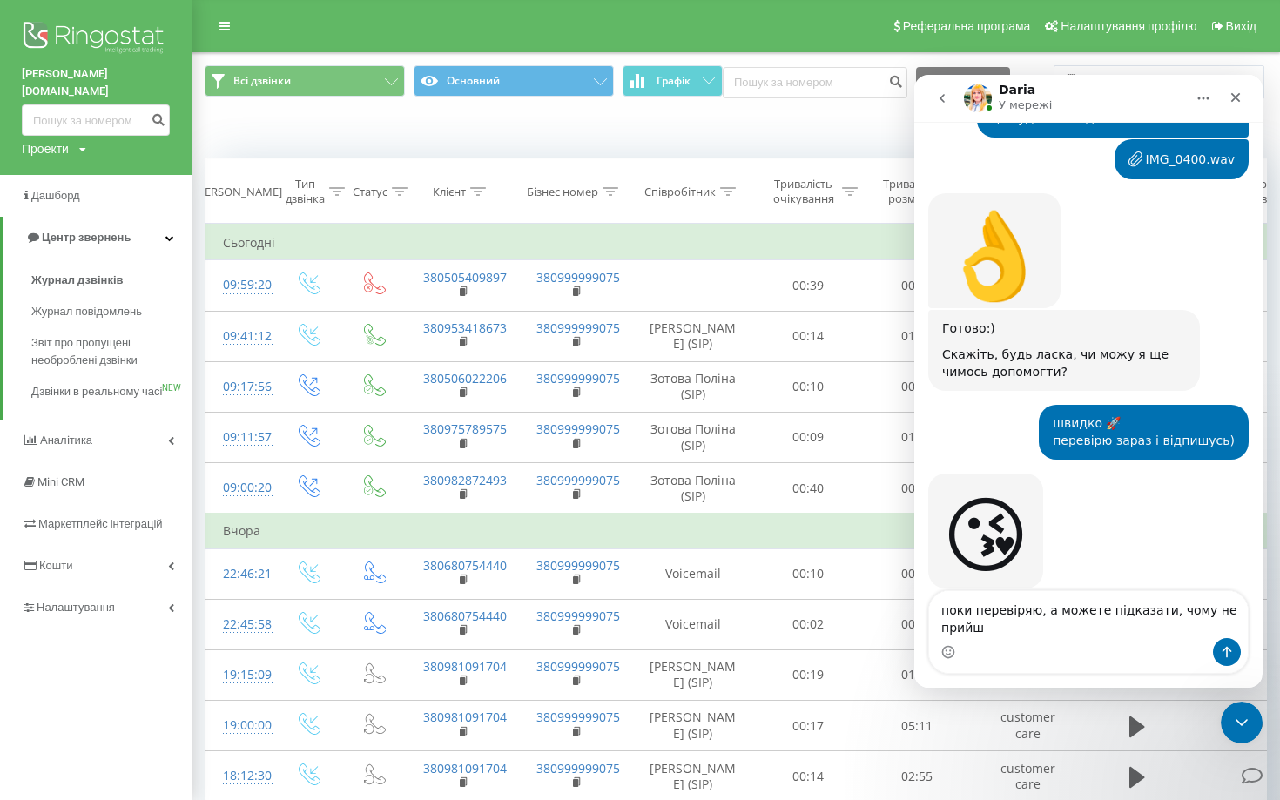
scroll to position [1011, 0]
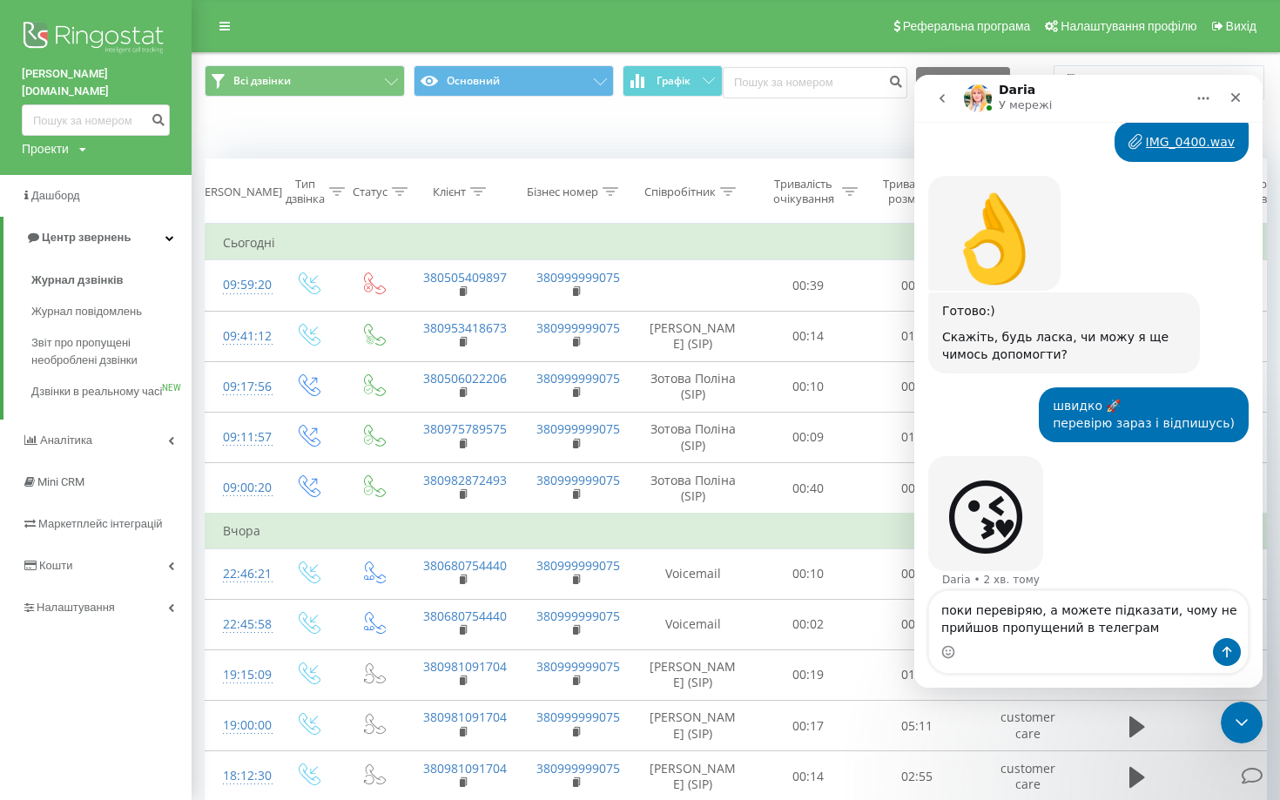
type textarea "поки перевіряю, а можете підказати, чому не прийшов пропущений в телеграм"
click at [1224, 648] on icon "Надіслати повідомлення…" at bounding box center [1227, 652] width 14 height 14
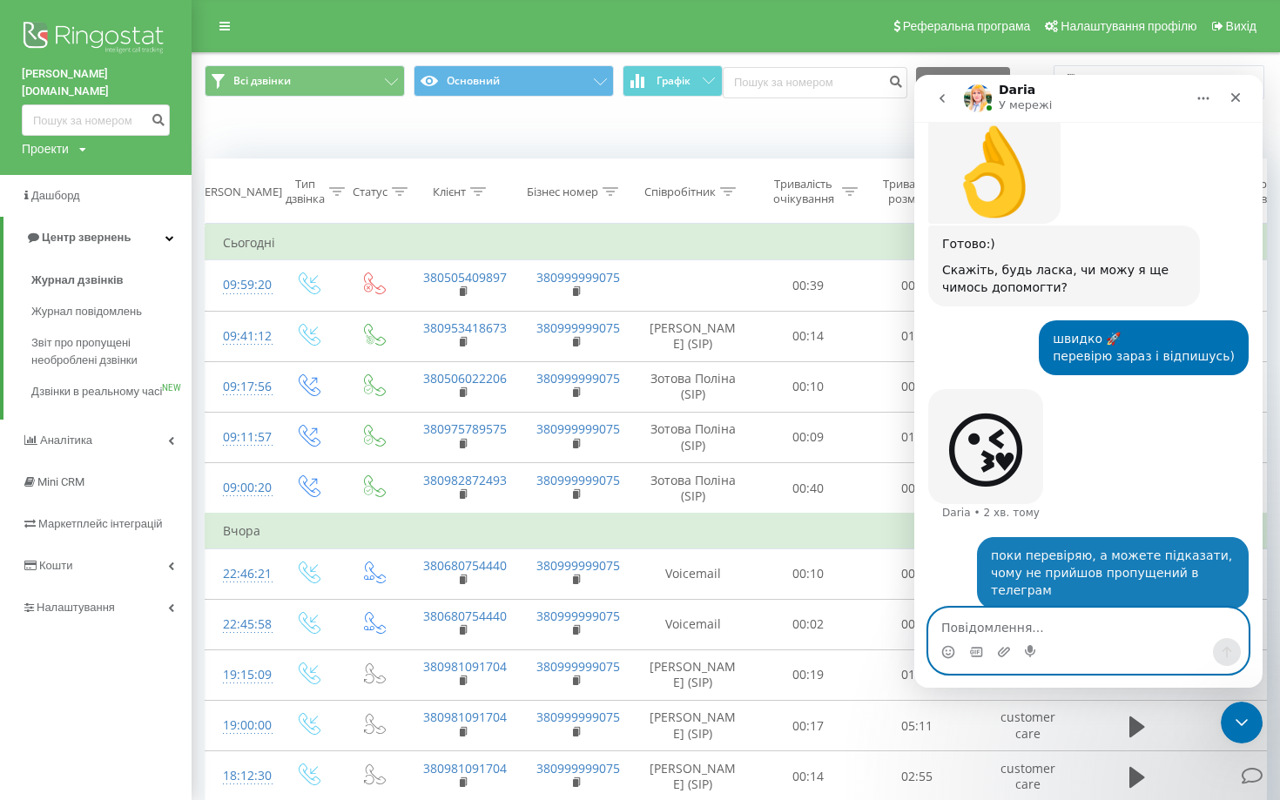
scroll to position [1079, 0]
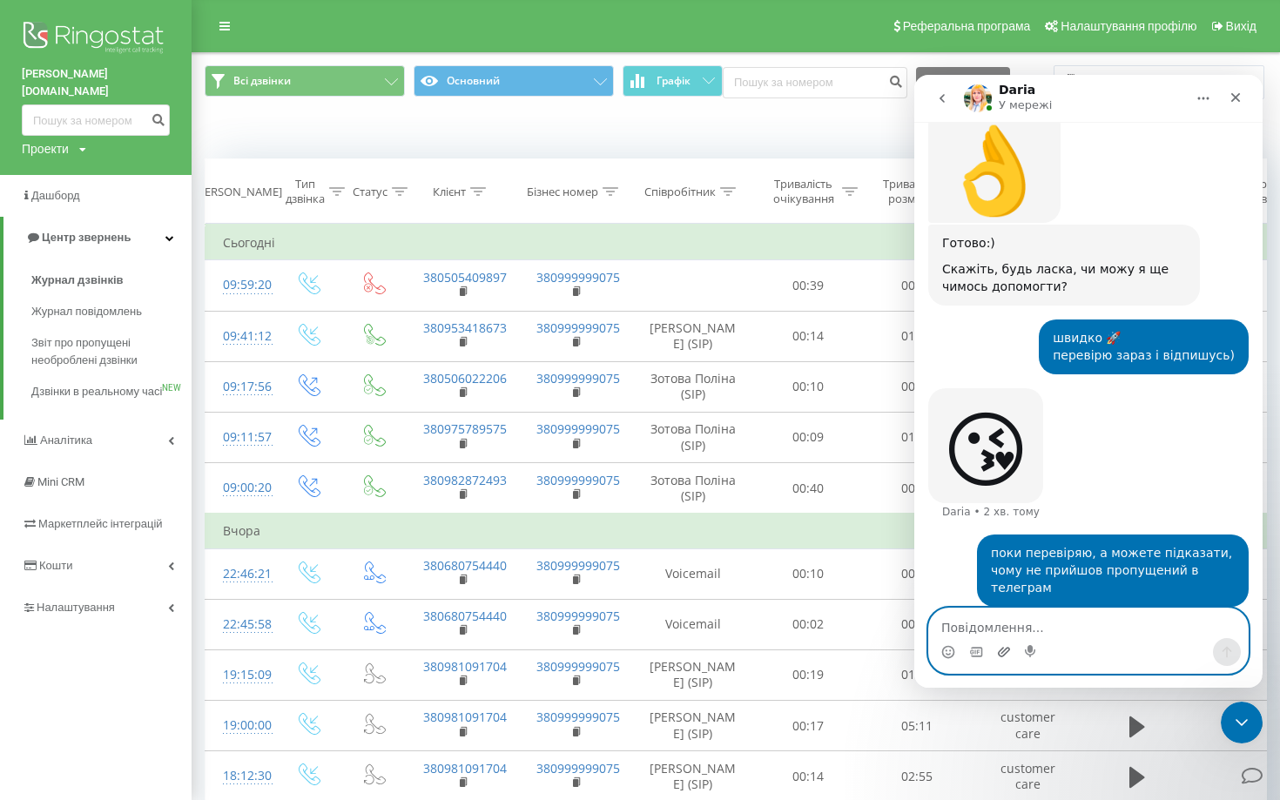
click at [1003, 656] on icon "Завантажити вкладений файл" at bounding box center [1004, 652] width 12 height 10
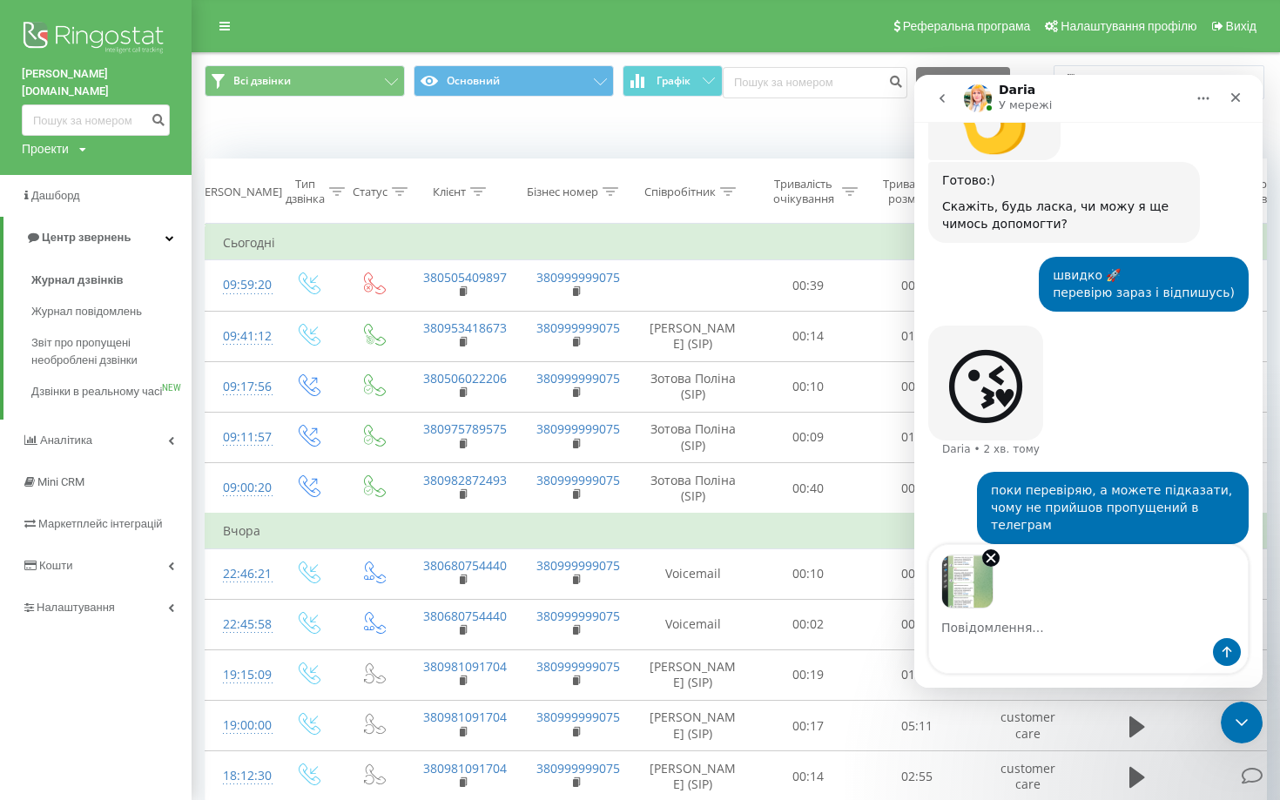
scroll to position [1143, 0]
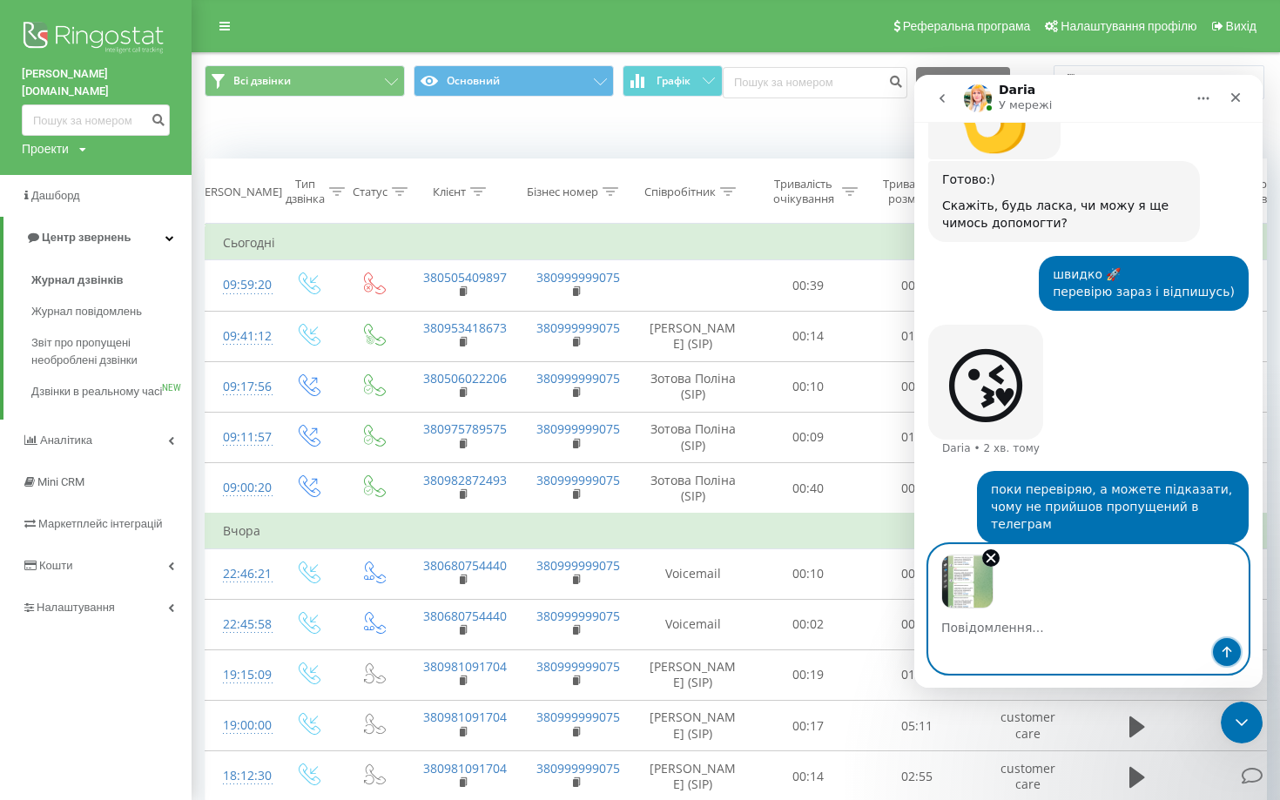
click at [1234, 651] on button "Надіслати повідомлення…" at bounding box center [1227, 652] width 28 height 28
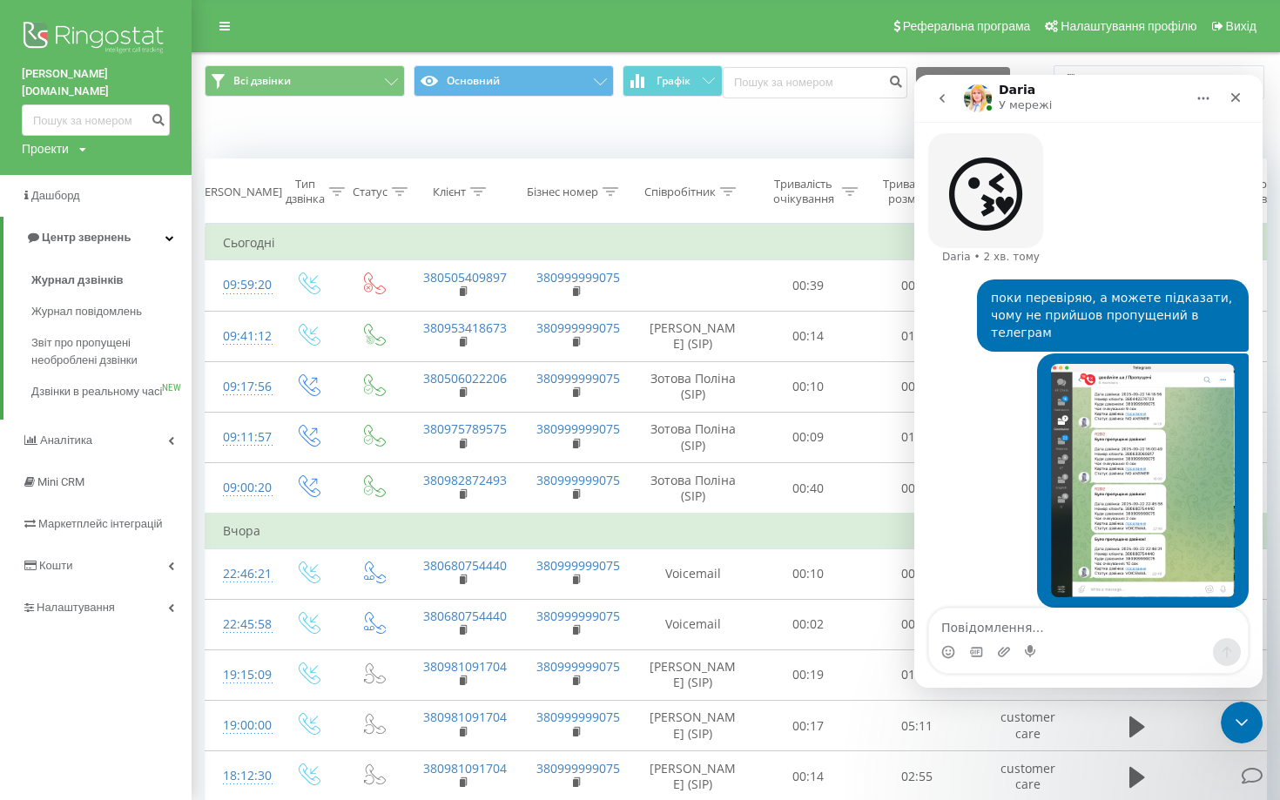
scroll to position [1335, 0]
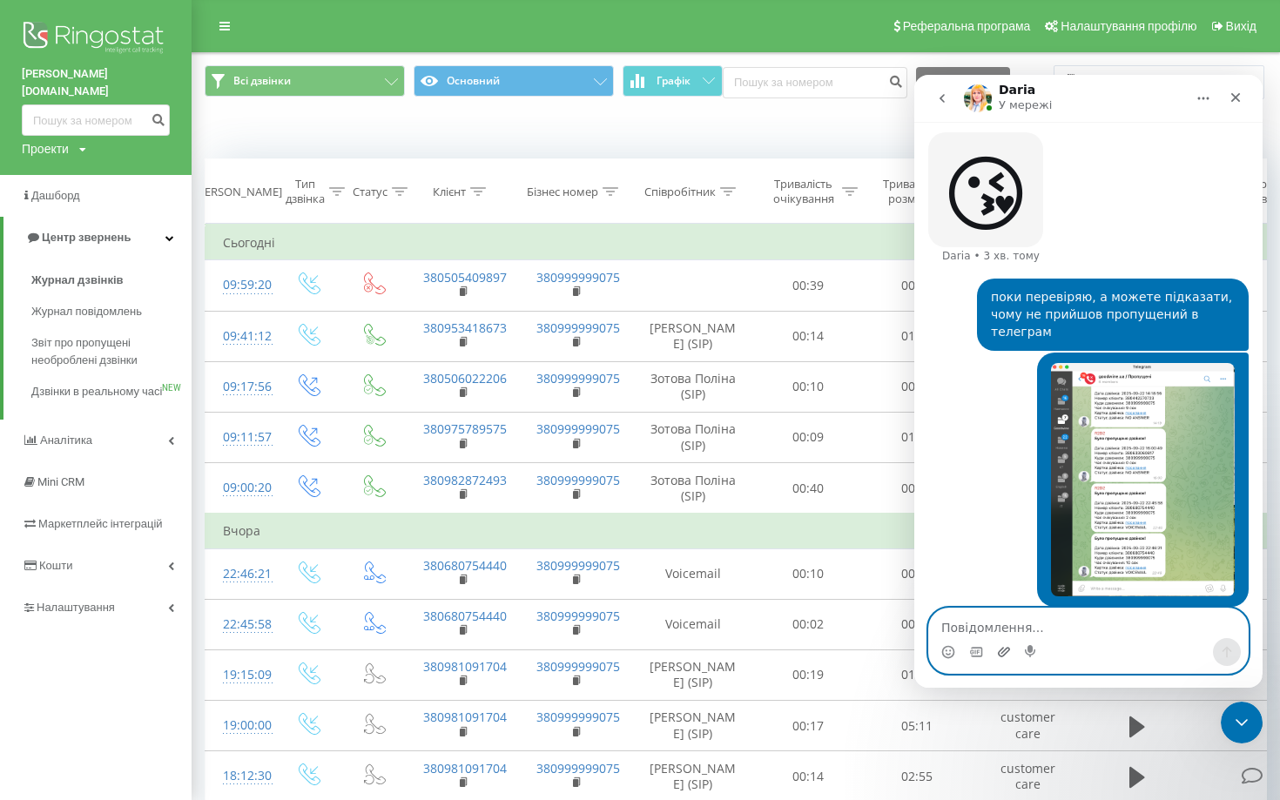
click at [1002, 654] on icon "Завантажити вкладений файл" at bounding box center [1004, 652] width 14 height 14
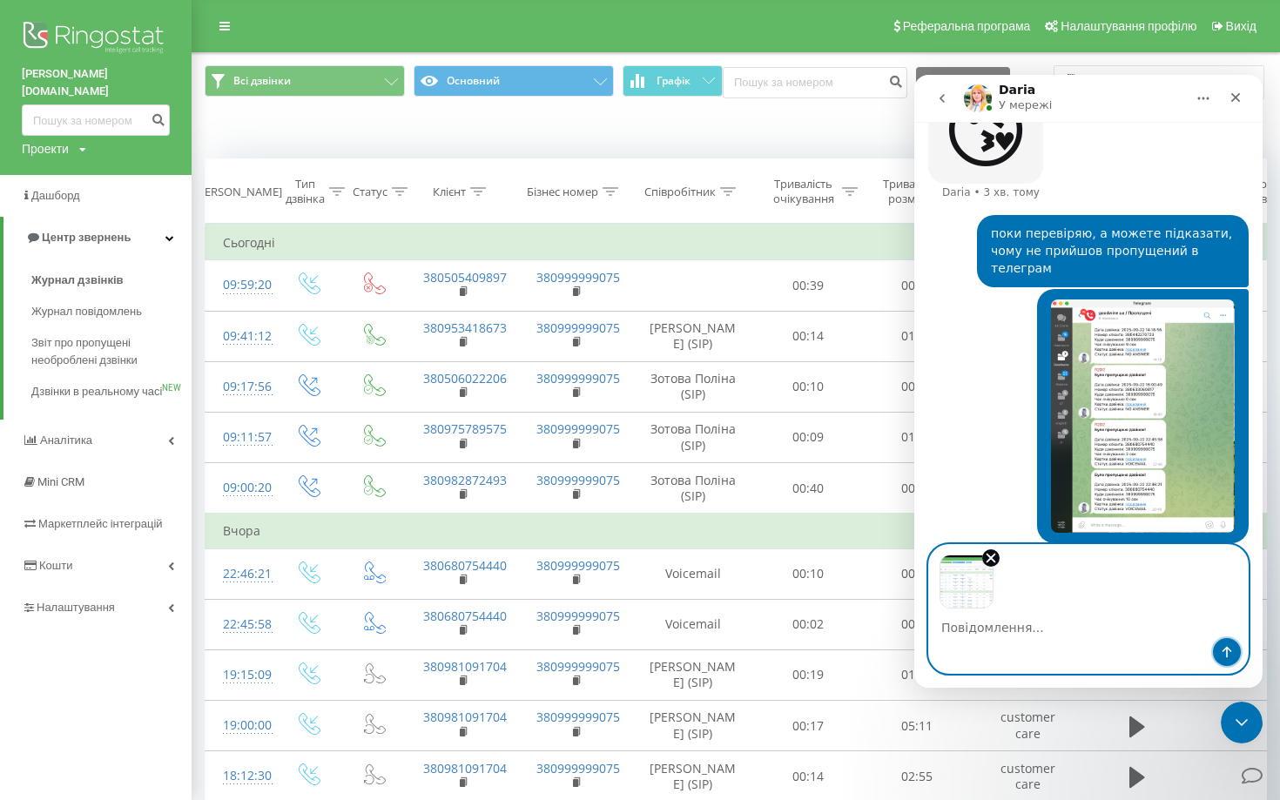
click at [1234, 652] on button "Надіслати повідомлення…" at bounding box center [1227, 652] width 28 height 28
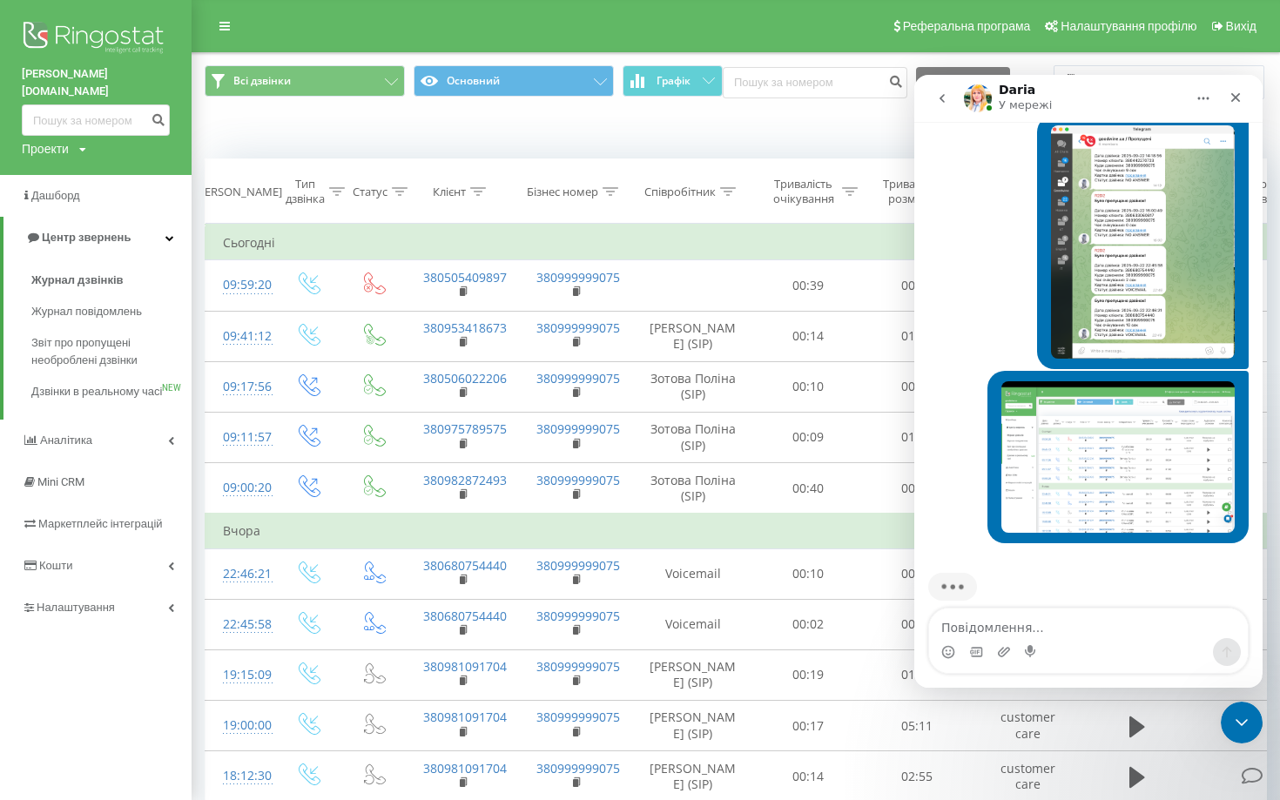
scroll to position [1577, 0]
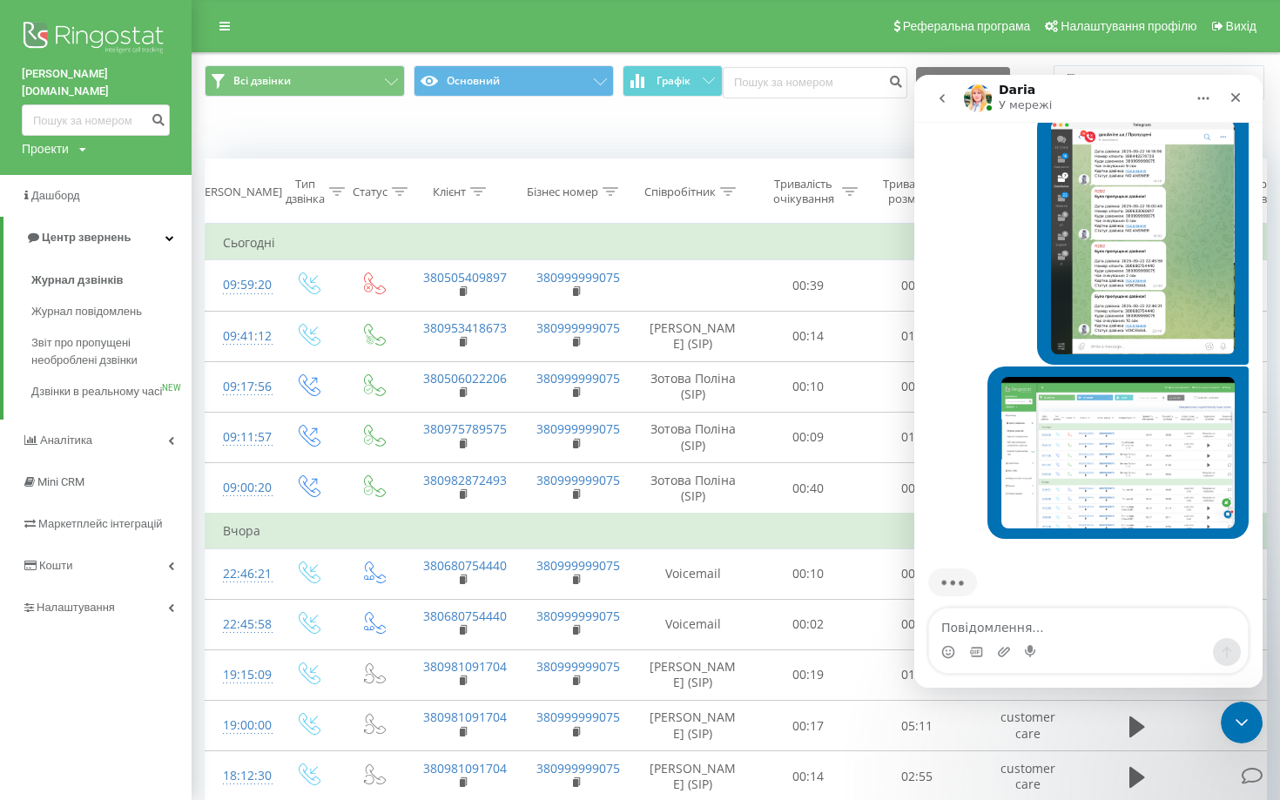
click at [1132, 253] on img "Anna каже…" at bounding box center [1143, 237] width 184 height 233
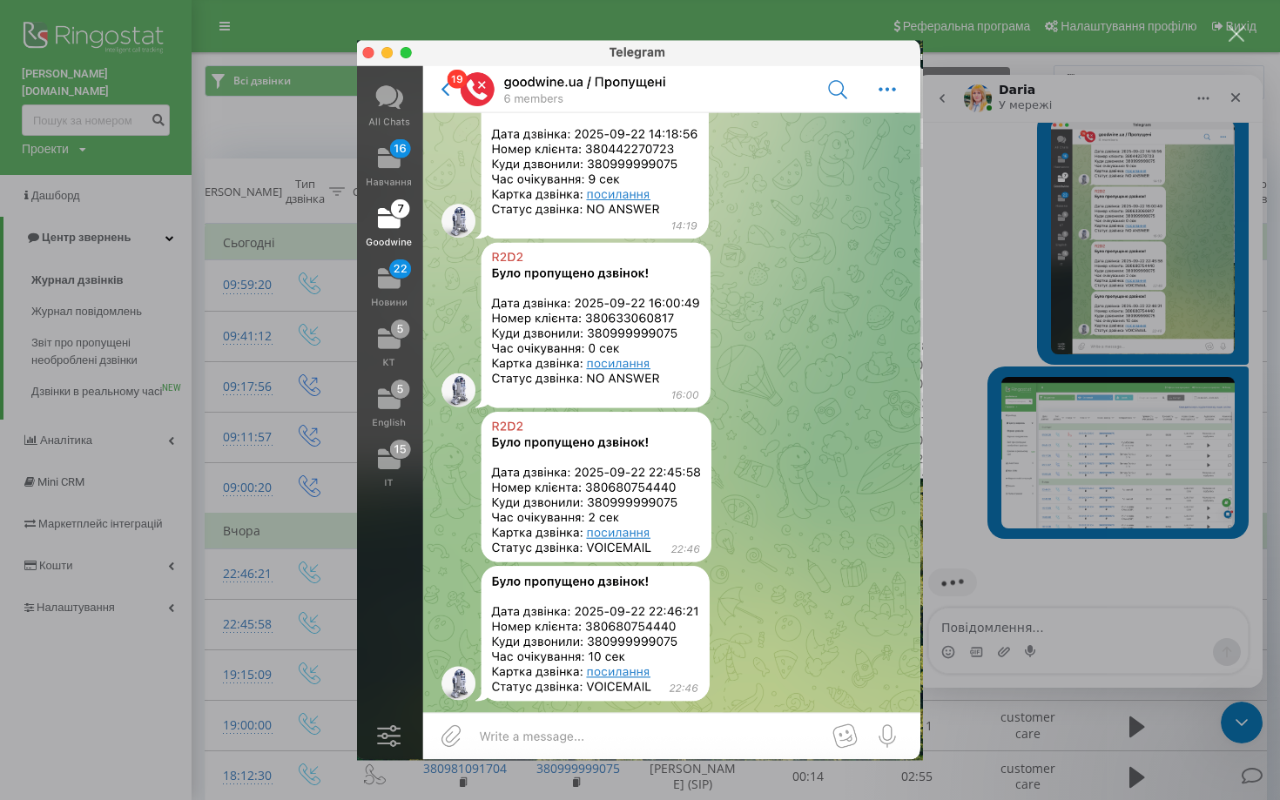
scroll to position [0, 0]
click at [990, 233] on div "Месенджер Intercom" at bounding box center [640, 400] width 1280 height 800
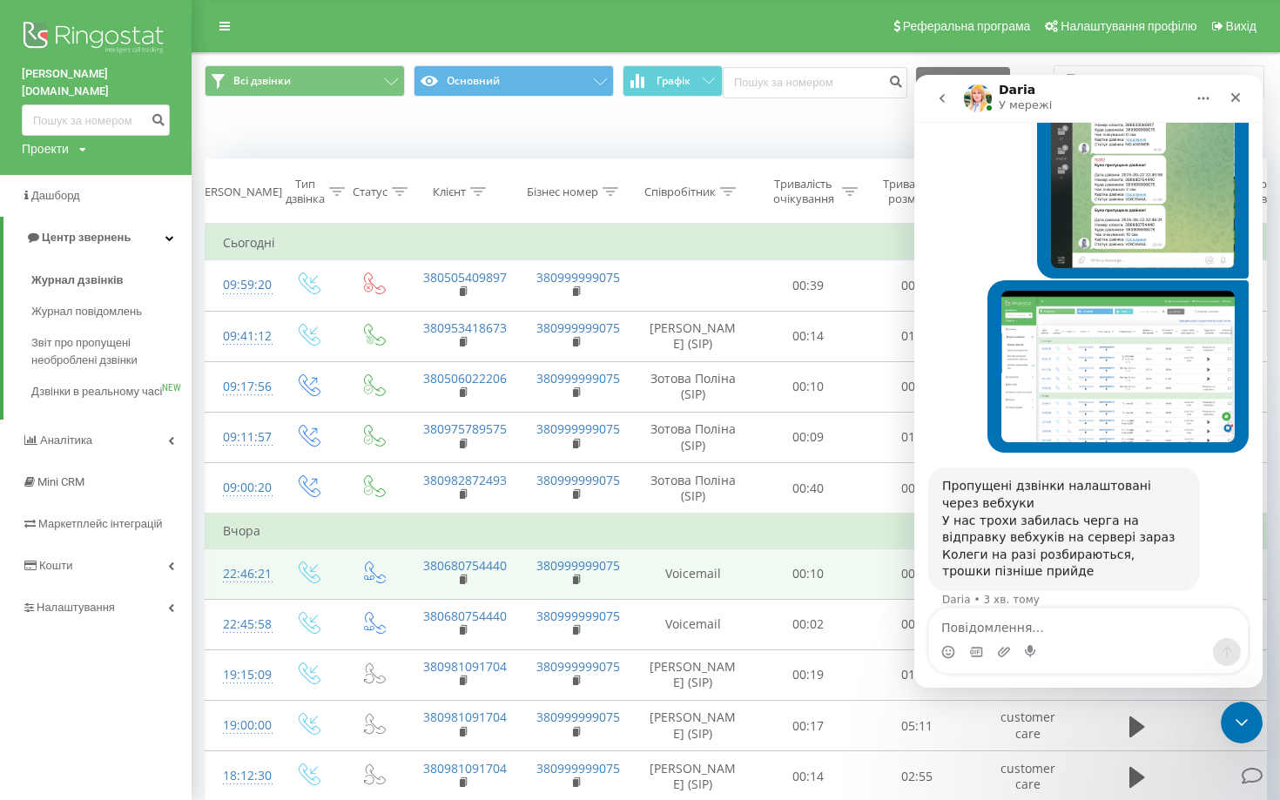
scroll to position [1647, 0]
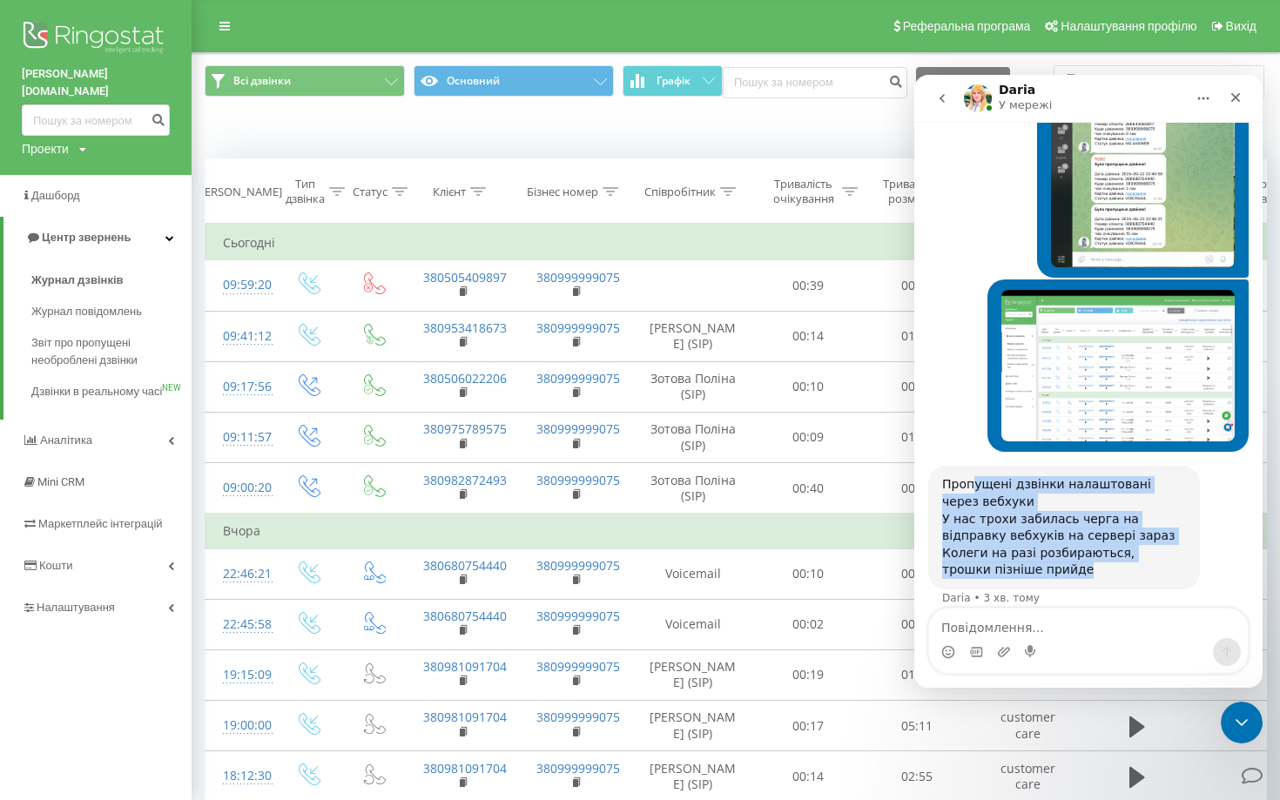
drag, startPoint x: 972, startPoint y: 475, endPoint x: 1041, endPoint y: 547, distance: 99.8
click at [1042, 547] on div "Пропущені дзвінки налаштовані через вебхуки У нас трохи забилась черга на відпр…" at bounding box center [1064, 527] width 244 height 103
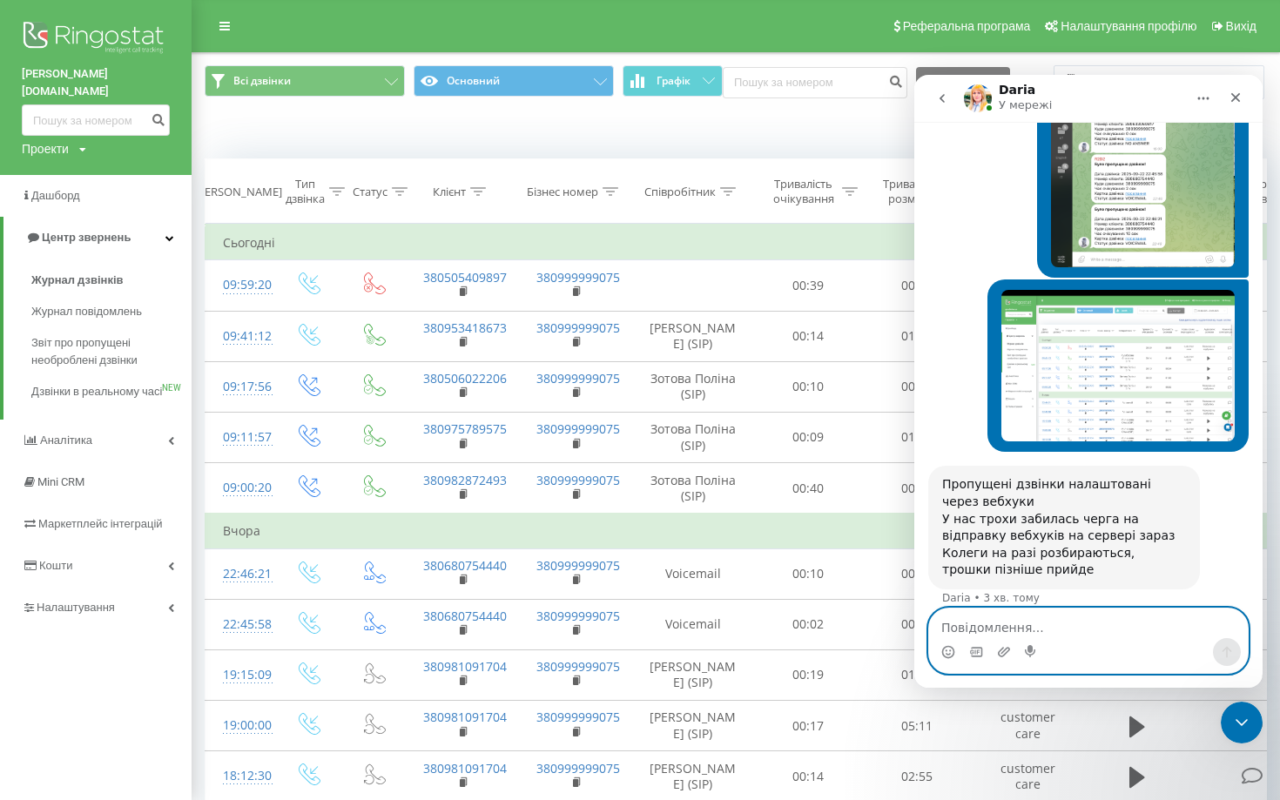
click at [1006, 623] on textarea "Повідомлення..." at bounding box center [1088, 624] width 319 height 30
type textarea "n"
type textarea "так, прийшло, дякую!"
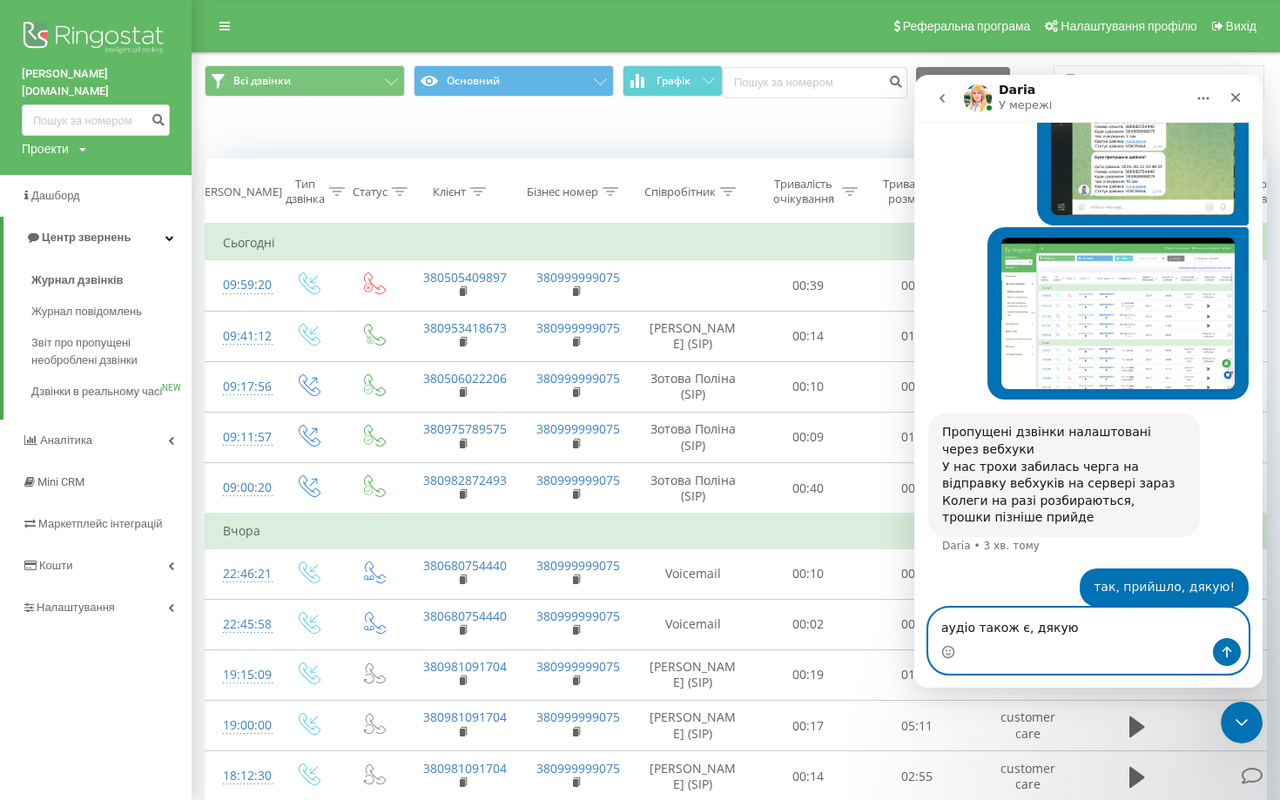
type textarea "аудіо також є, дякую!"
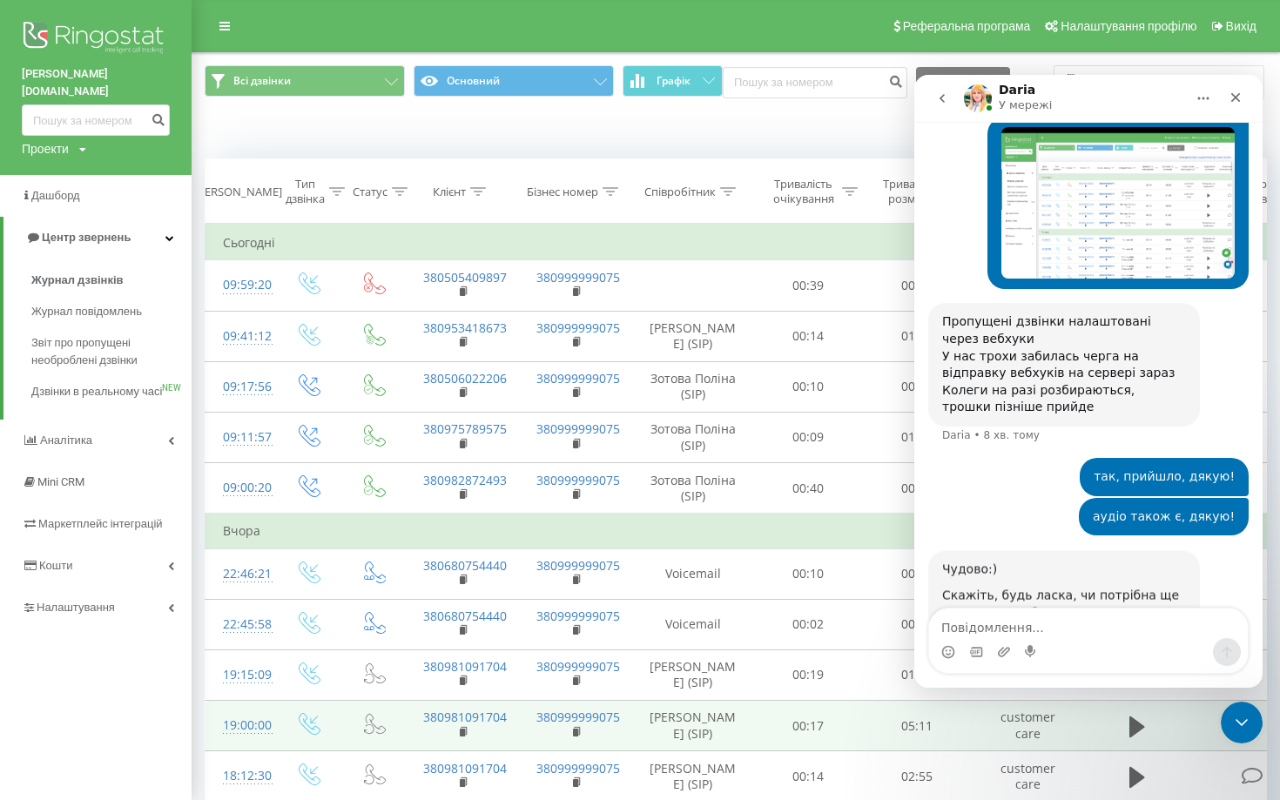
scroll to position [1851, 0]
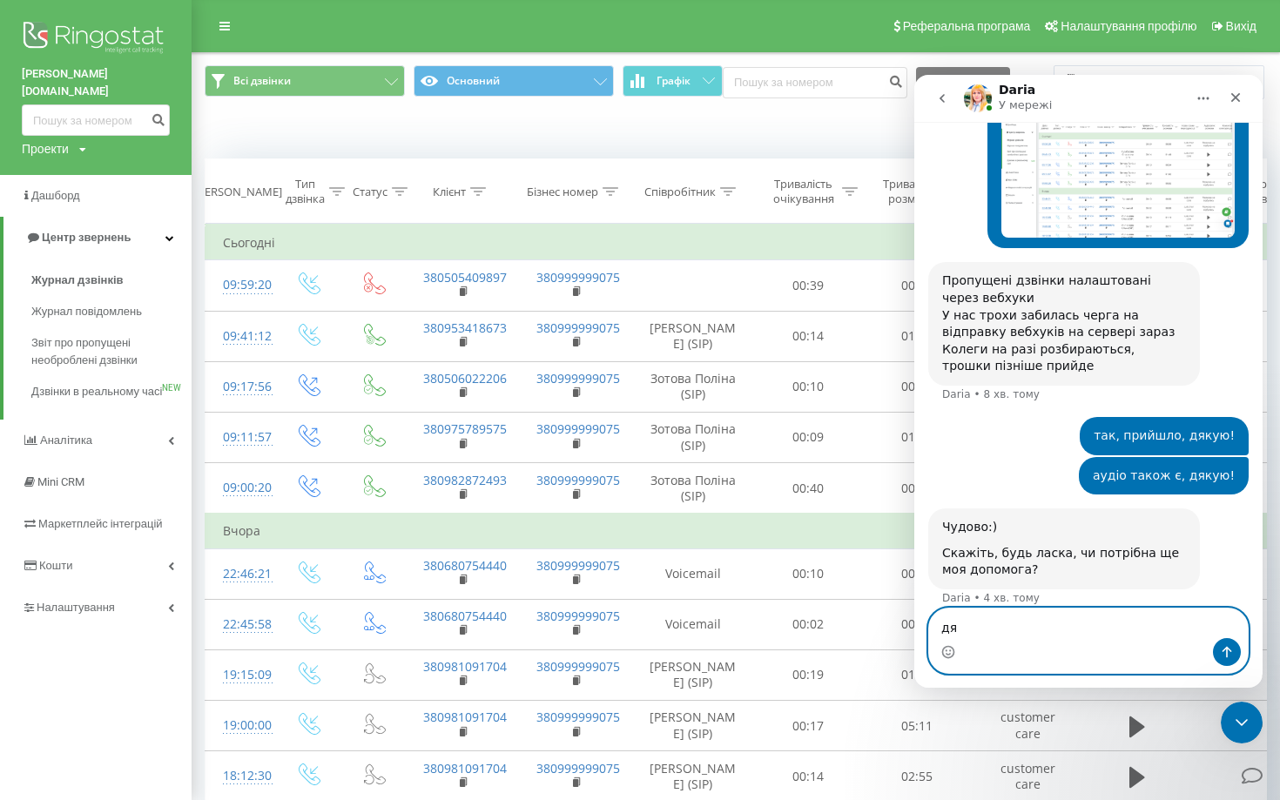
type textarea "д"
type textarea "дуже дякую, все ок!"
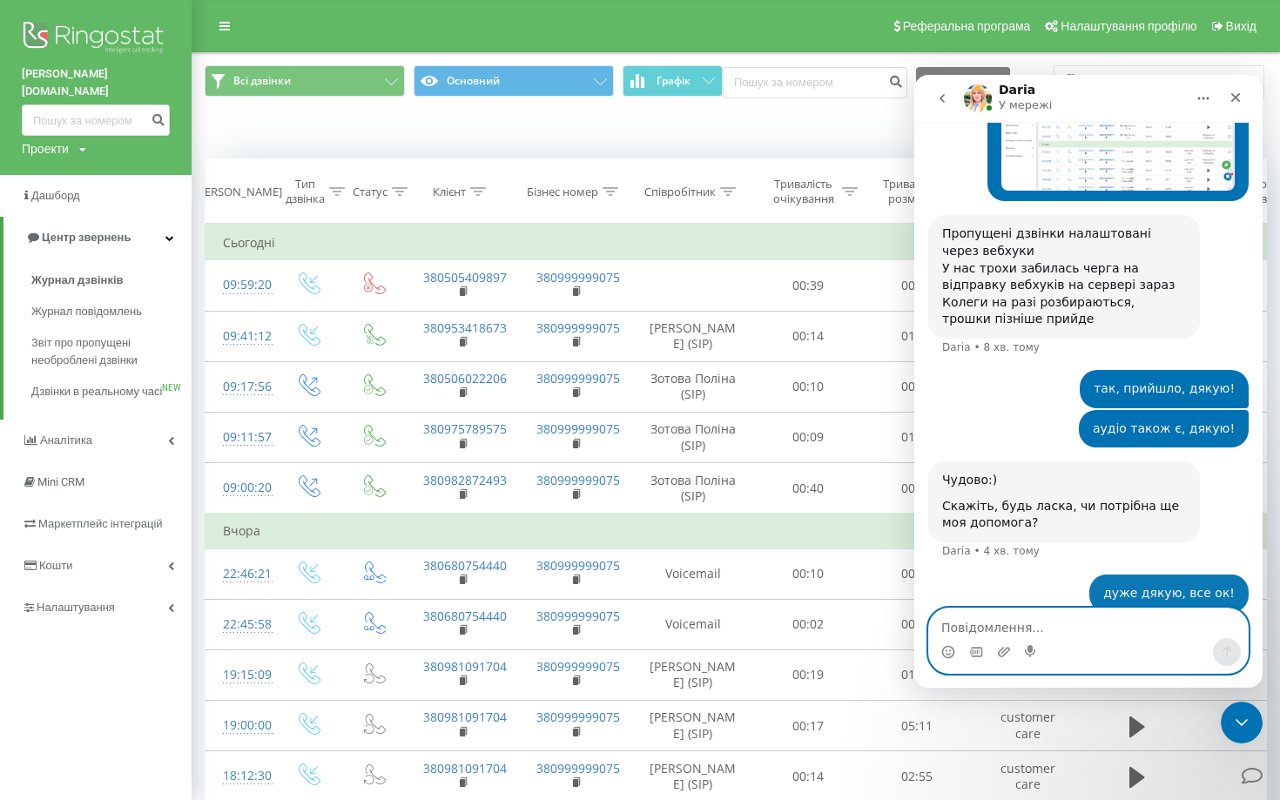
scroll to position [1903, 0]
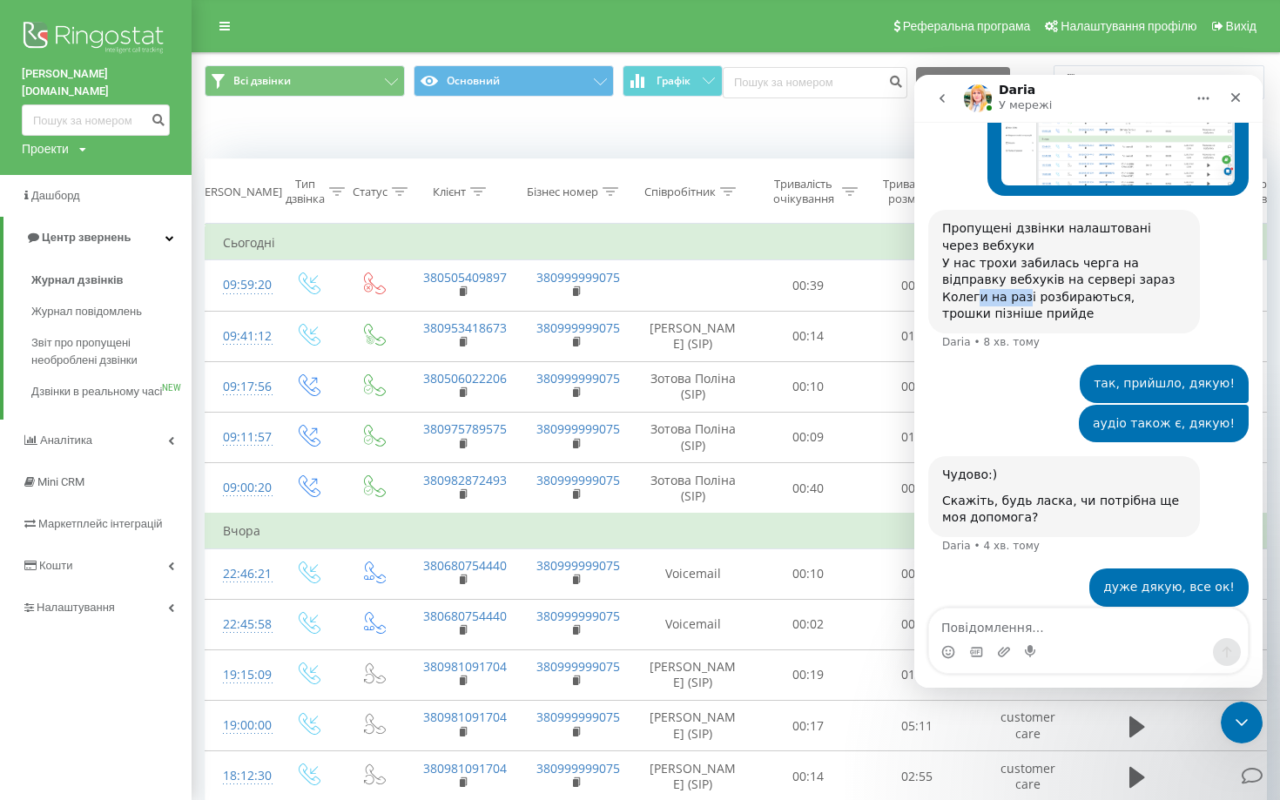
drag, startPoint x: 979, startPoint y: 282, endPoint x: 1024, endPoint y: 282, distance: 45.3
click at [1024, 289] on div "Колеги на разі розбираються, трошки пізніше прийде" at bounding box center [1064, 306] width 244 height 34
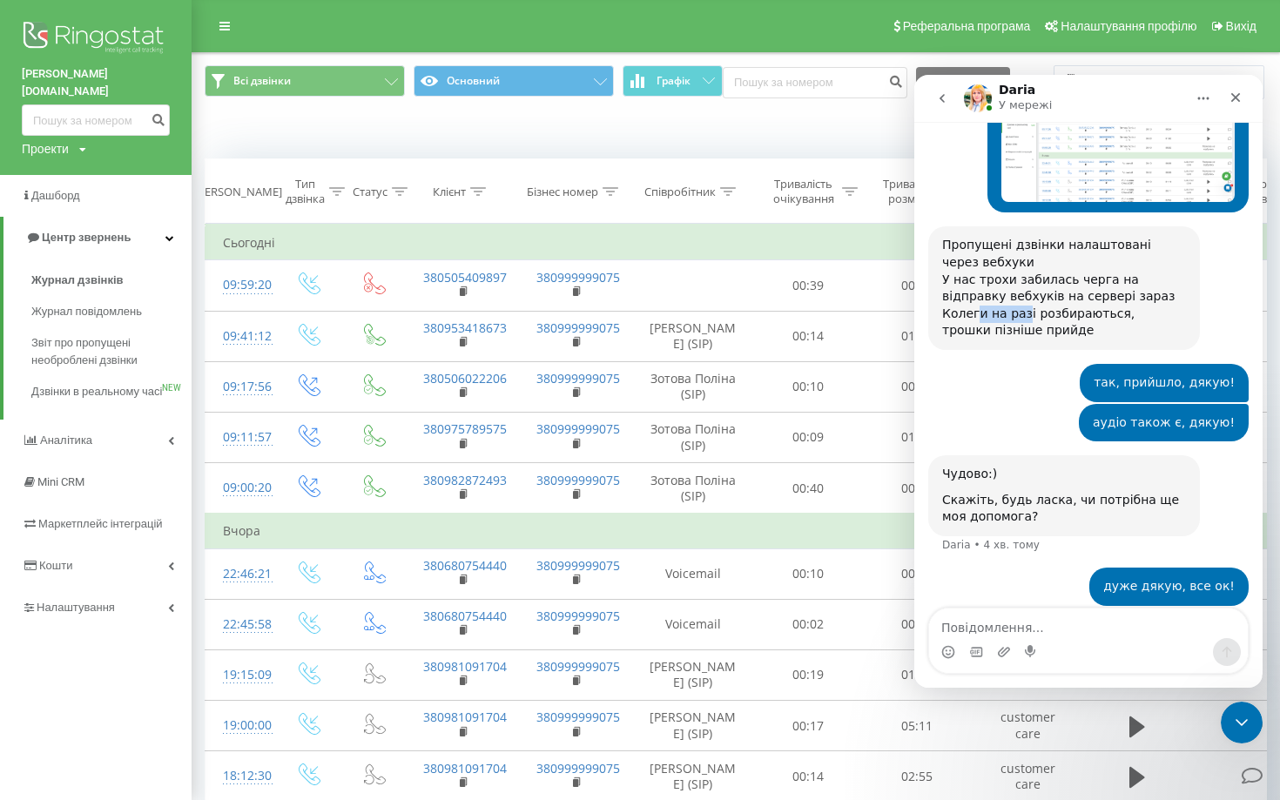
scroll to position [1886, 0]
click at [985, 262] on div "Пропущені дзвінки налаштовані через вебхуки У нас трохи забилась черга на відпр…" at bounding box center [1064, 272] width 244 height 68
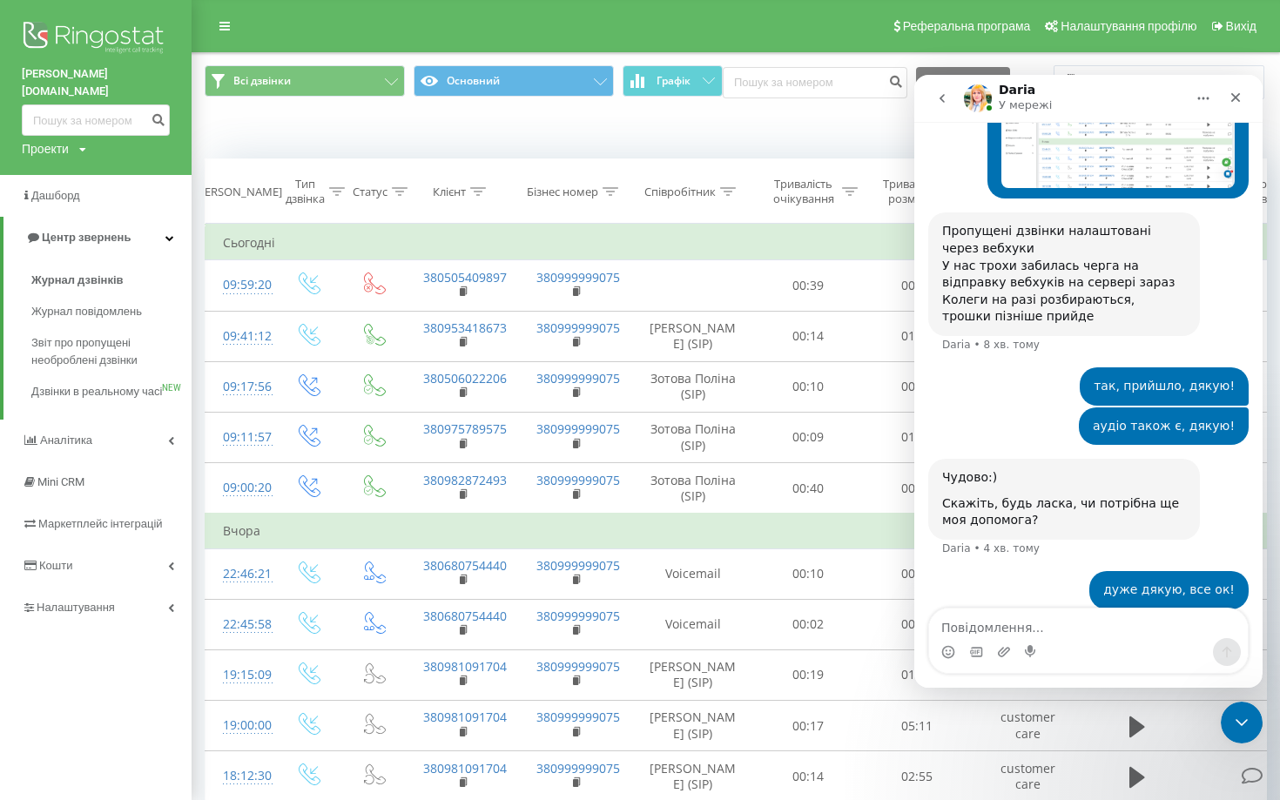
scroll to position [1903, 0]
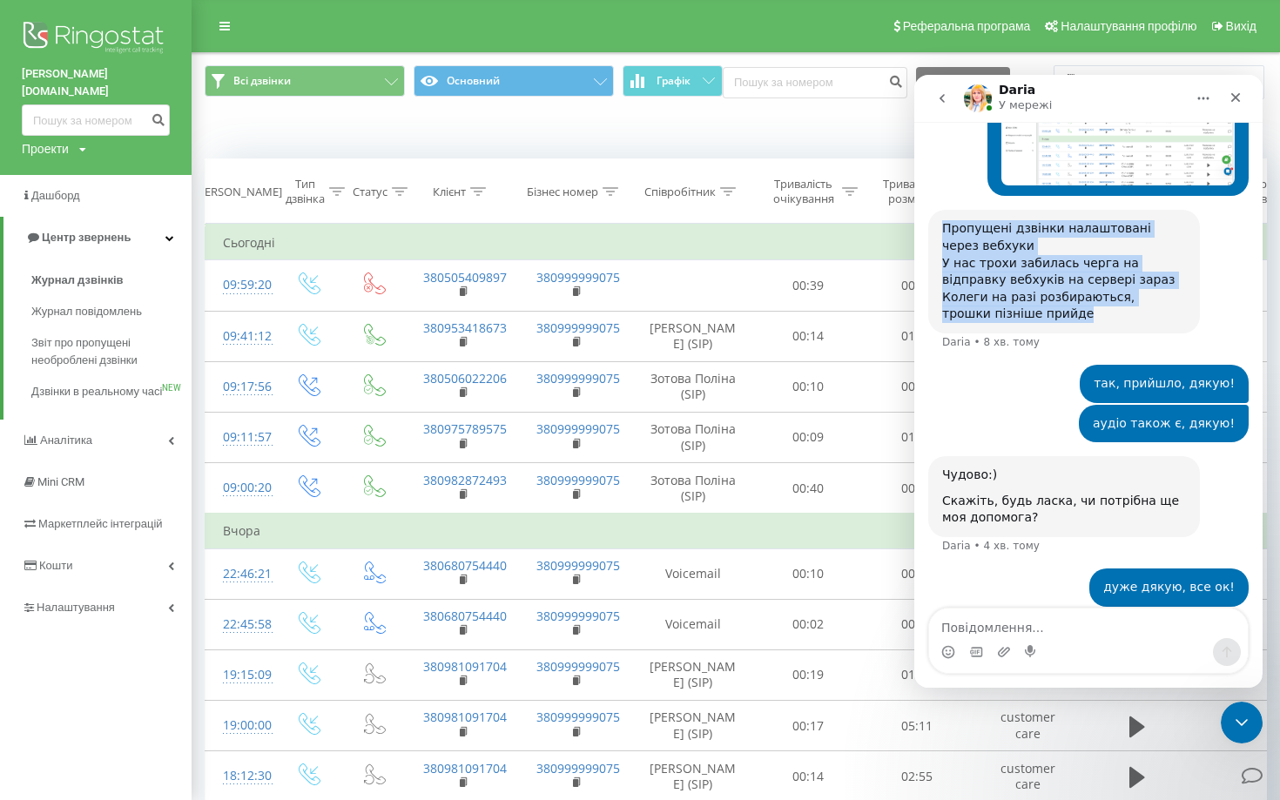
drag, startPoint x: 944, startPoint y: 215, endPoint x: 1048, endPoint y: 308, distance: 139.4
click at [1048, 308] on div "Пропущені дзвінки налаштовані через вебхуки У нас трохи забилась черга на відпр…" at bounding box center [1064, 272] width 272 height 124
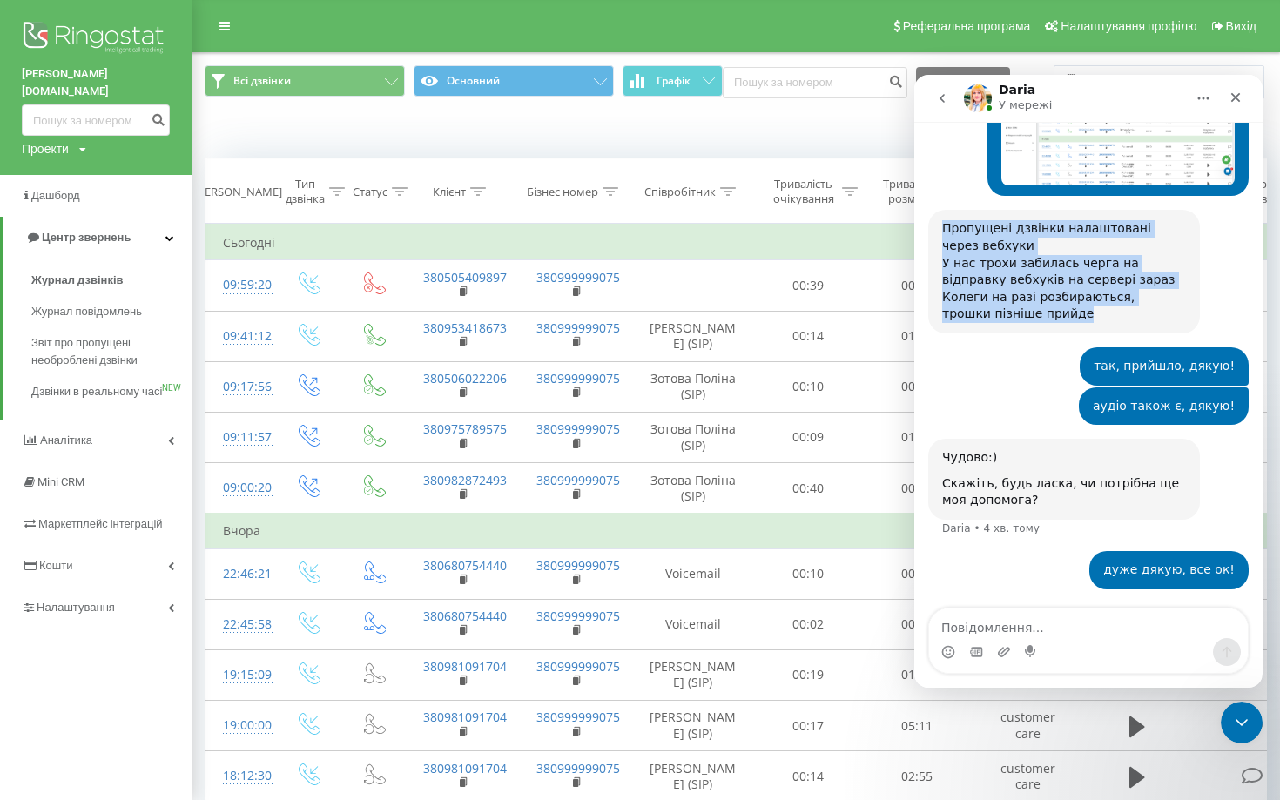
copy div "Пропущені дзвінки налаштовані через вебхуки У нас трохи забилась черга на відпр…"
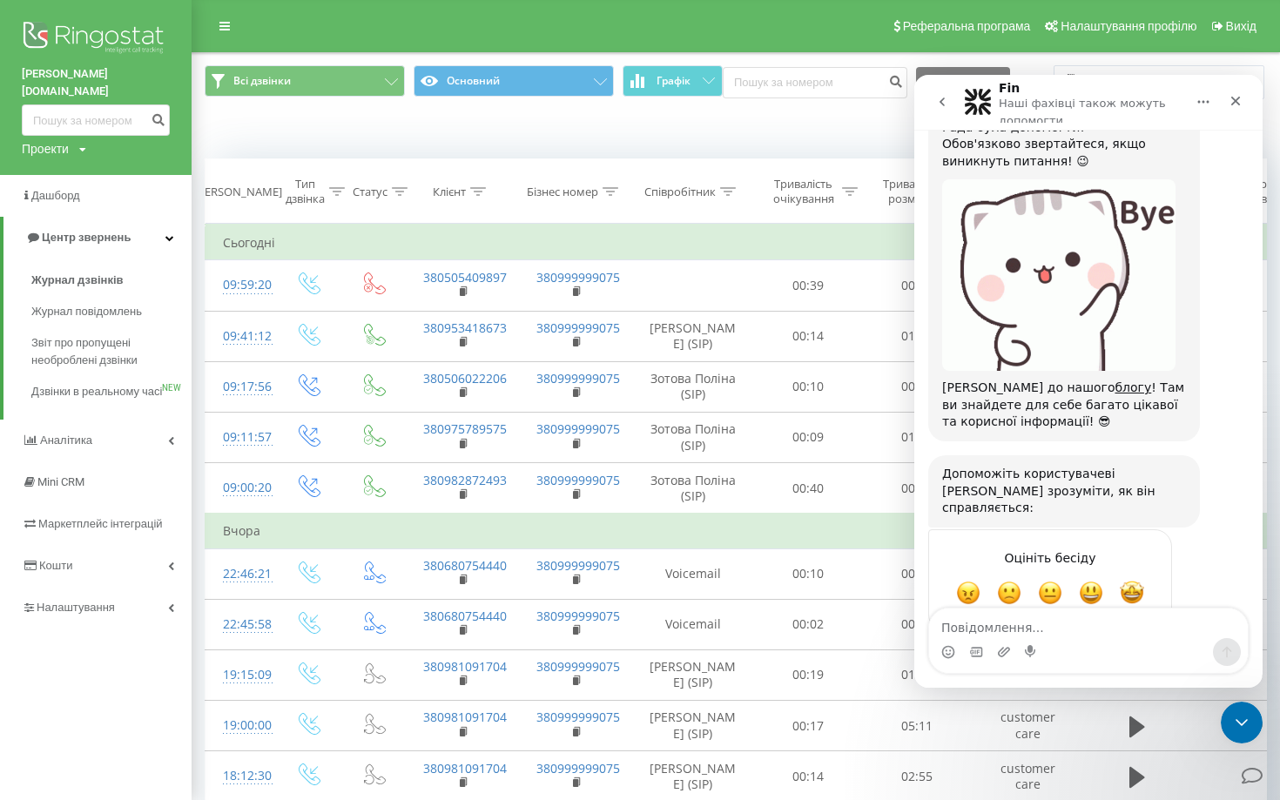
scroll to position [2421, 0]
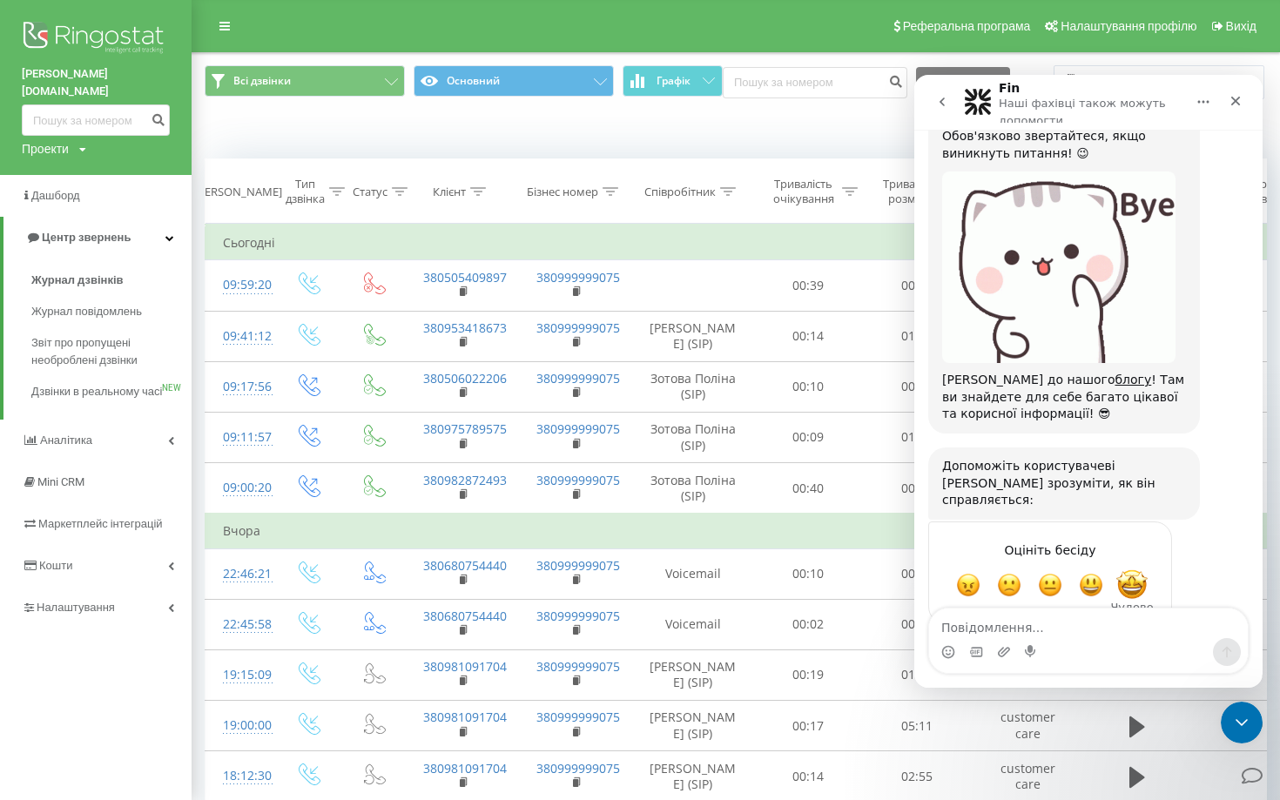
click at [1131, 570] on span "Чудово" at bounding box center [1132, 585] width 31 height 31
